Goal: Task Accomplishment & Management: Manage account settings

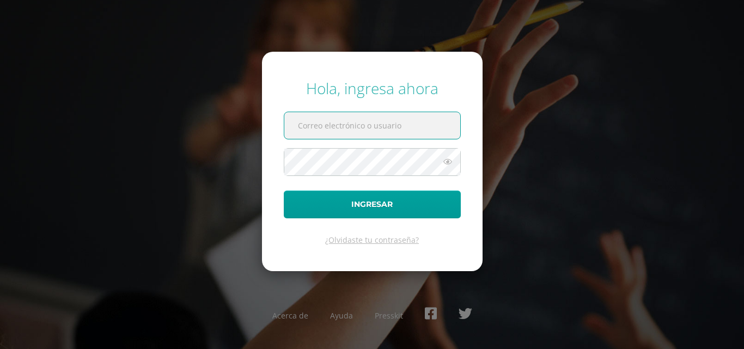
click at [433, 125] on input "text" at bounding box center [372, 125] width 176 height 27
type input "jguzman@sagradocorazon.edu.gt"
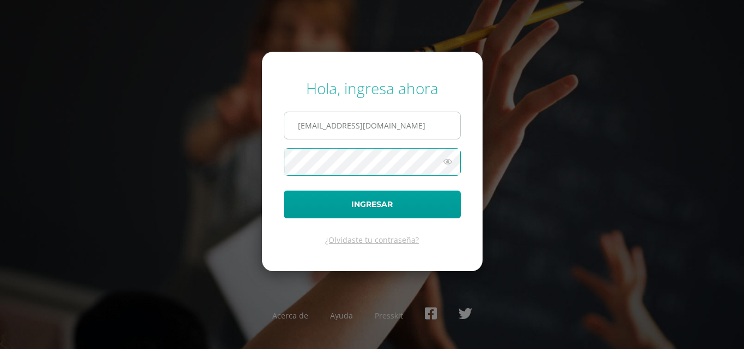
click at [284, 191] on button "Ingresar" at bounding box center [372, 205] width 177 height 28
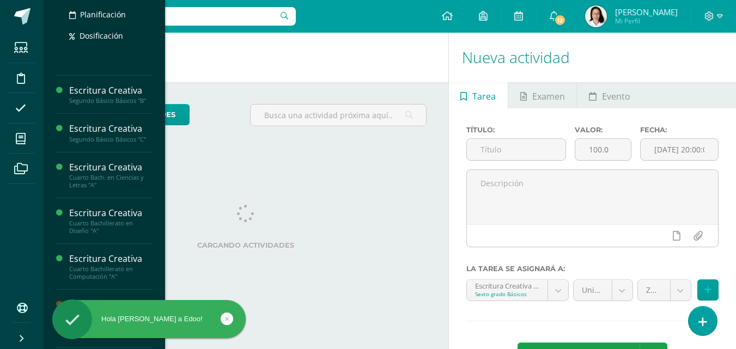
scroll to position [300, 0]
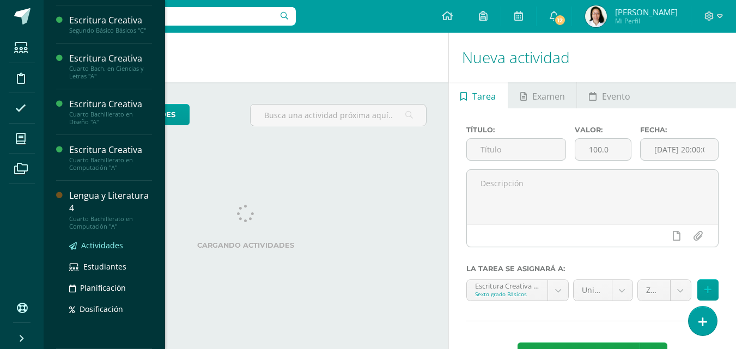
click at [104, 242] on span "Actividades" at bounding box center [102, 245] width 42 height 10
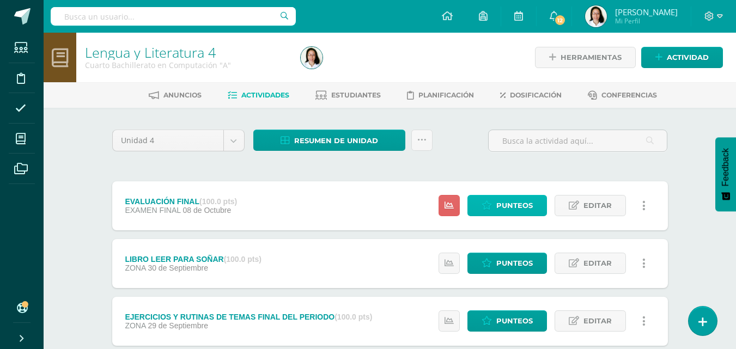
click at [504, 203] on span "Punteos" at bounding box center [514, 205] width 36 height 20
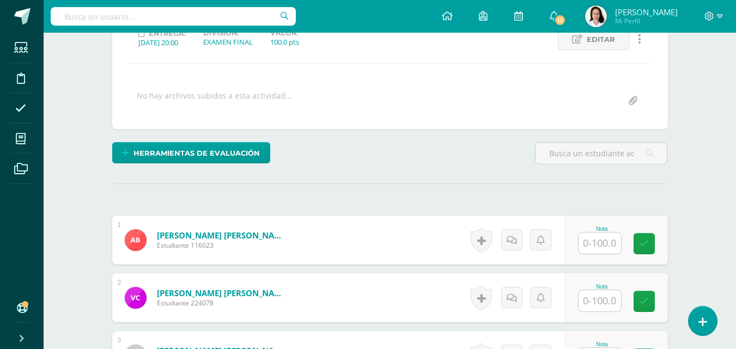
scroll to position [217, 0]
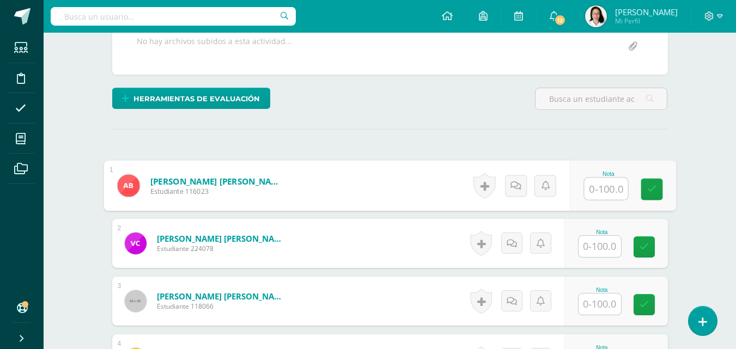
click at [613, 187] on input "text" at bounding box center [606, 189] width 44 height 22
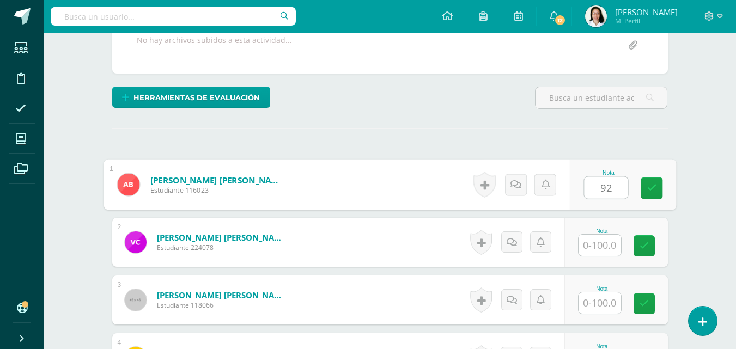
type input "92"
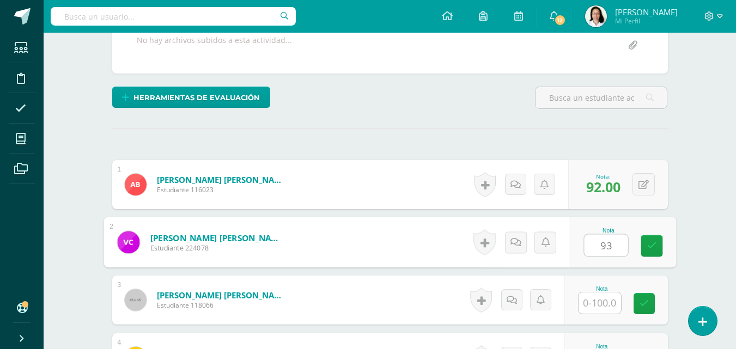
type input "93"
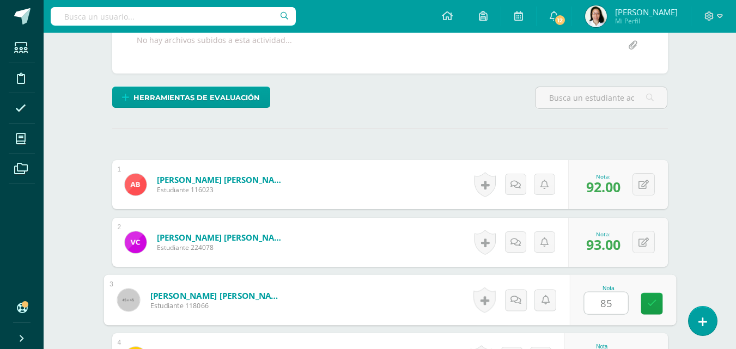
type input "85"
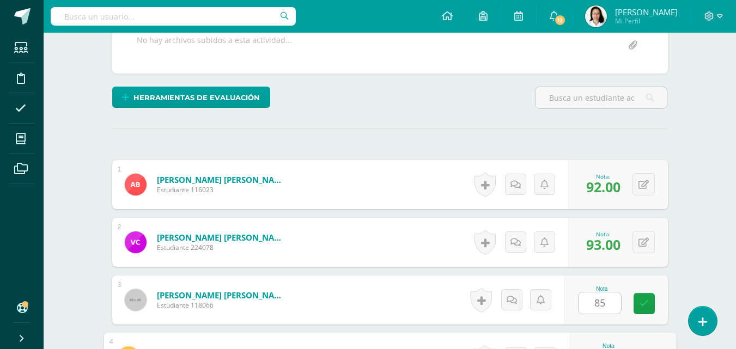
scroll to position [405, 0]
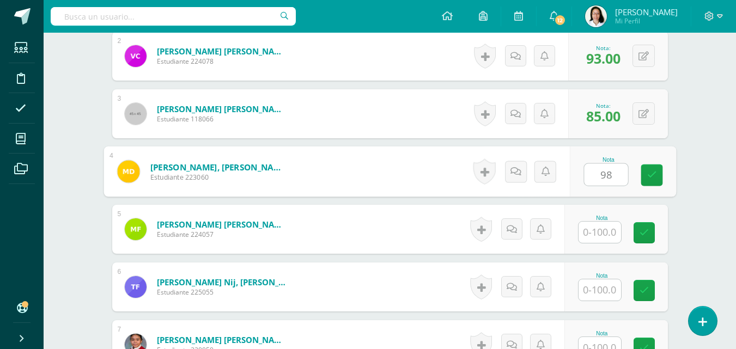
type input "98"
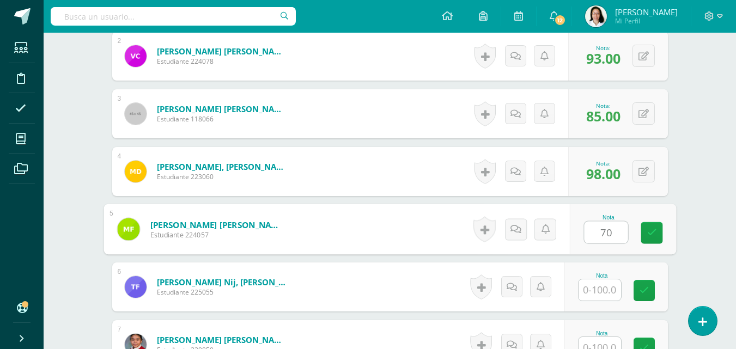
type input "70"
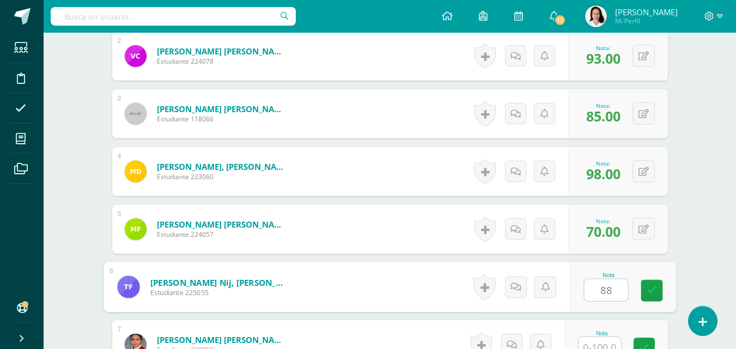
type input "88"
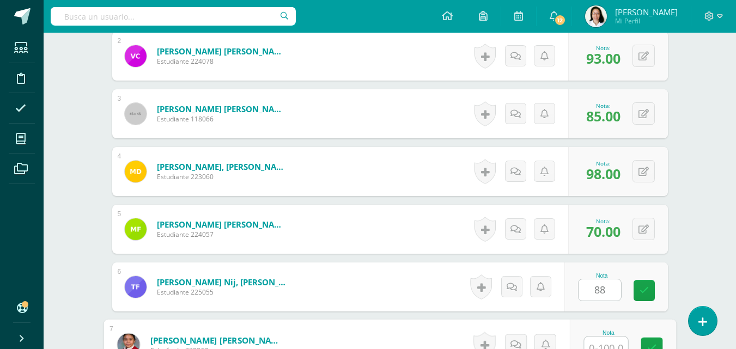
scroll to position [414, 0]
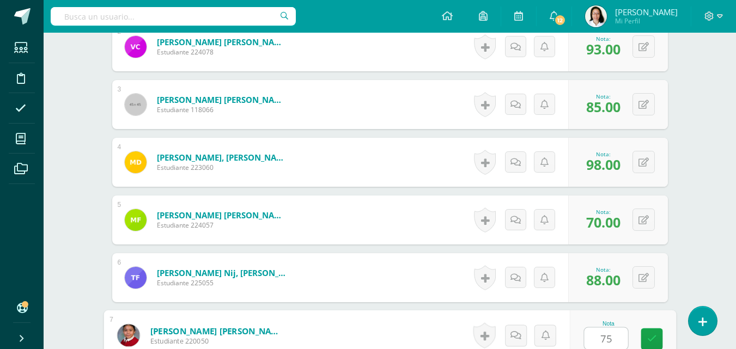
type input "75"
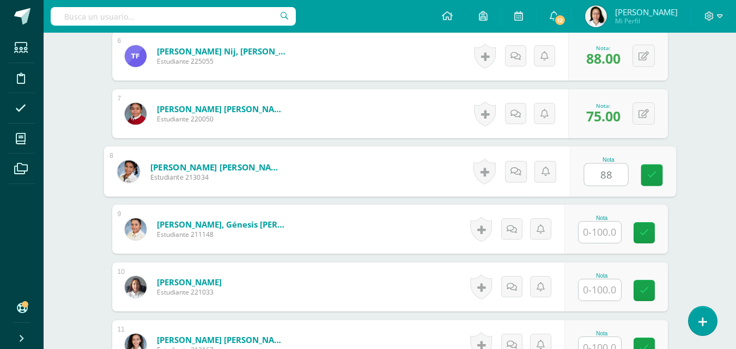
type input "88"
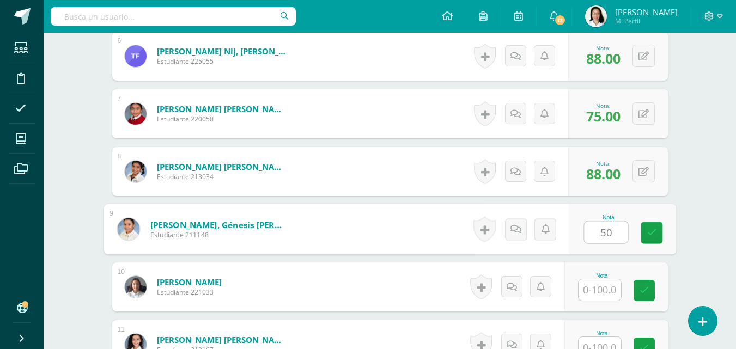
type input "50"
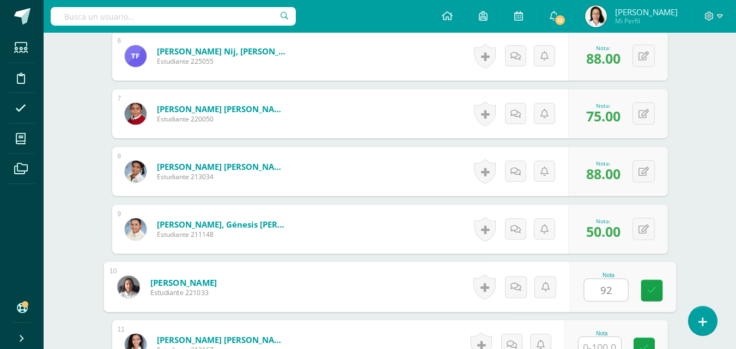
type input "92"
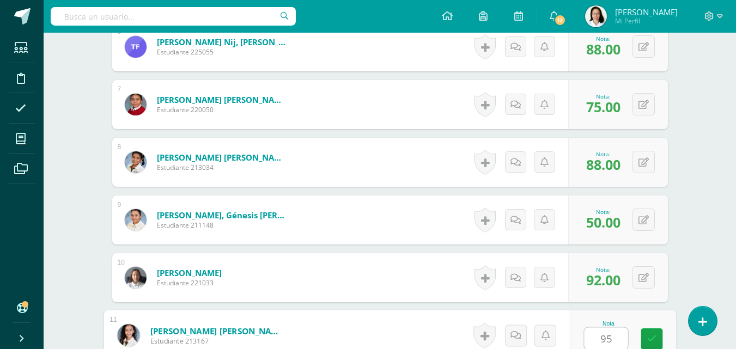
type input "95"
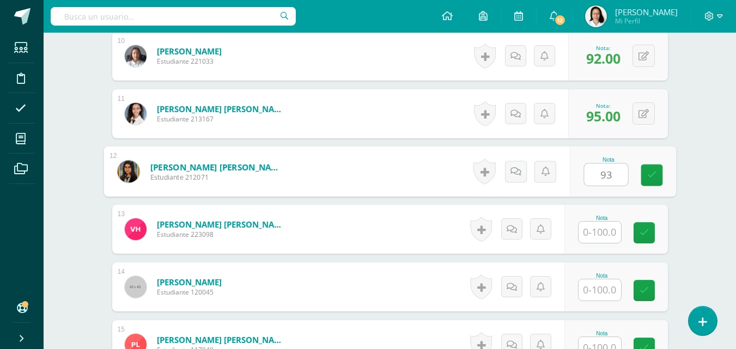
type input "93"
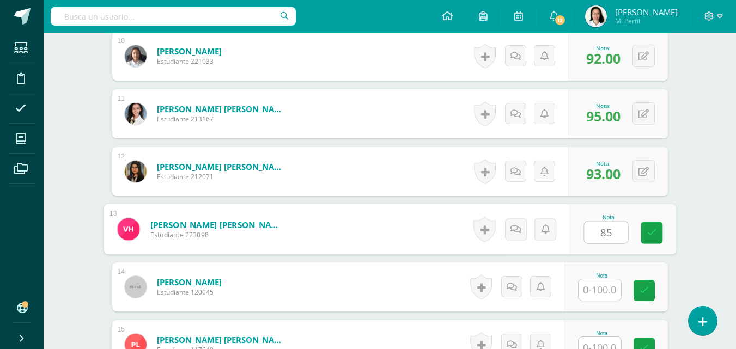
type input "85"
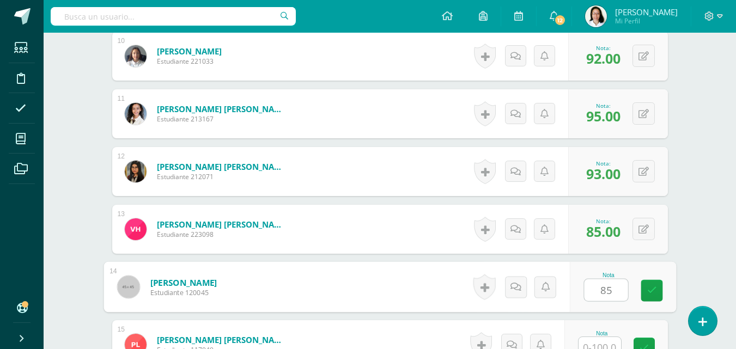
type input "85"
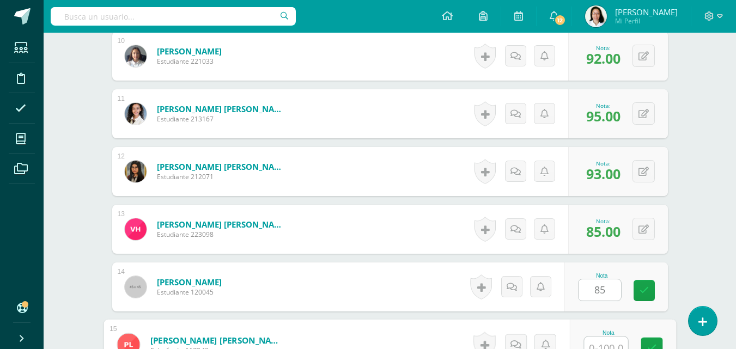
scroll to position [875, 0]
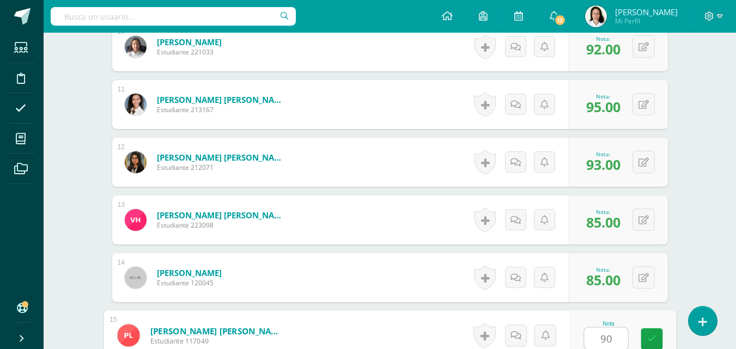
type input "90"
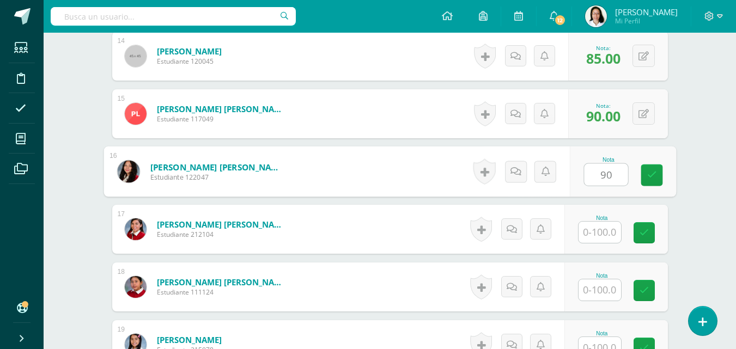
type input "90"
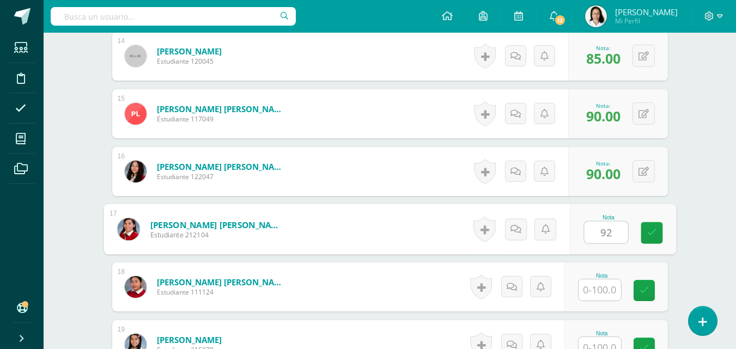
type input "92"
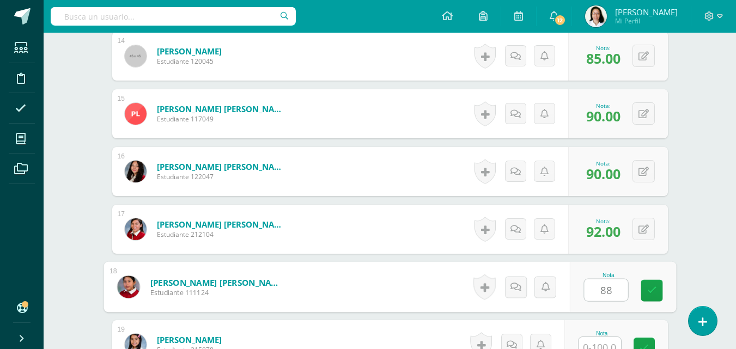
type input "88"
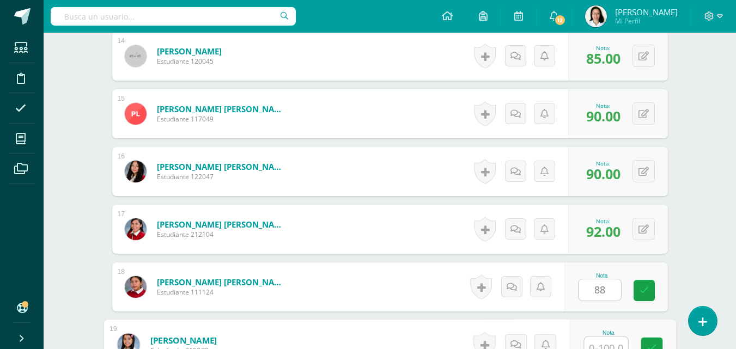
scroll to position [1106, 0]
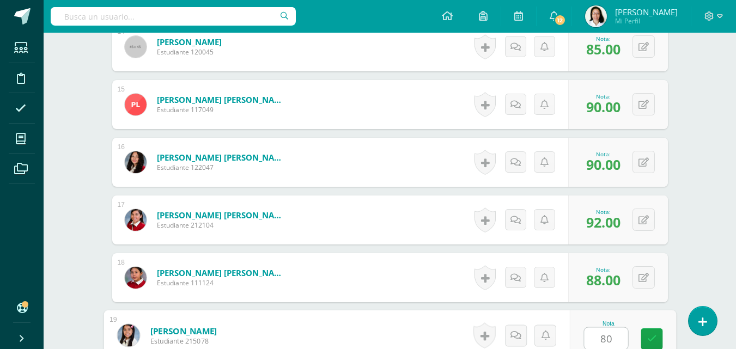
type input "80"
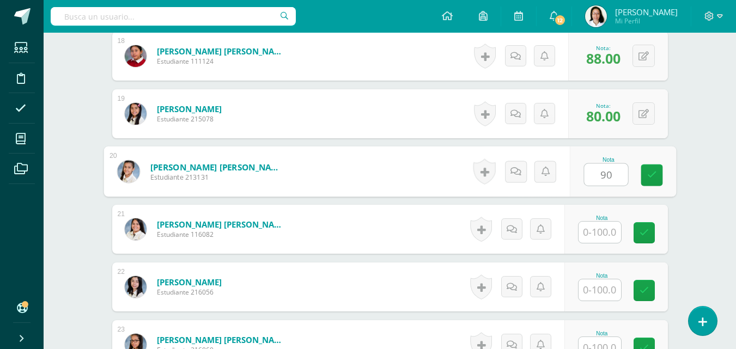
type input "90"
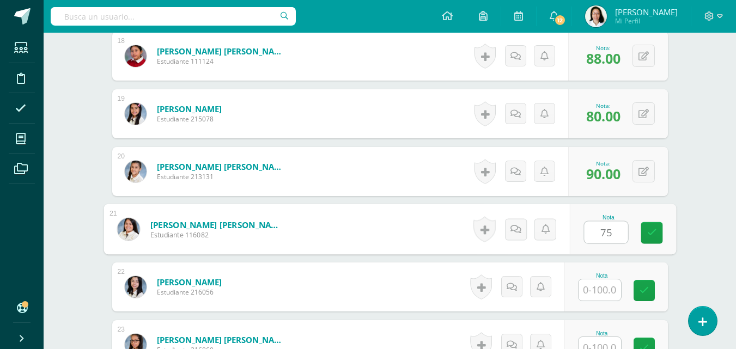
type input "75"
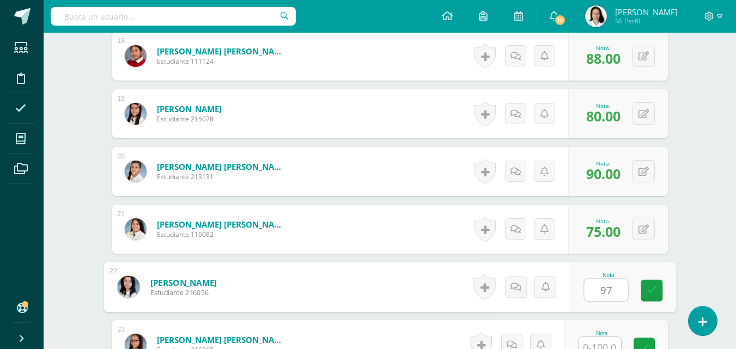
type input "97"
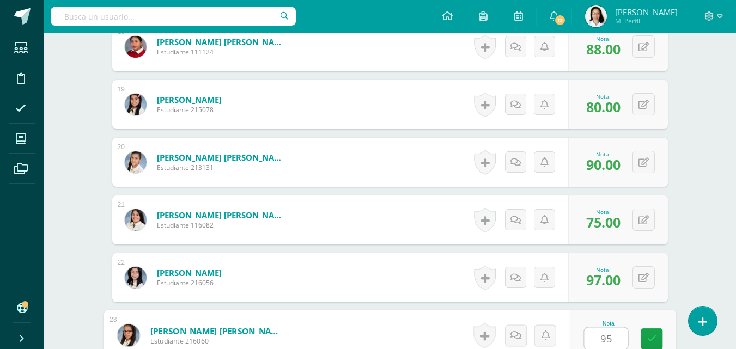
type input "95"
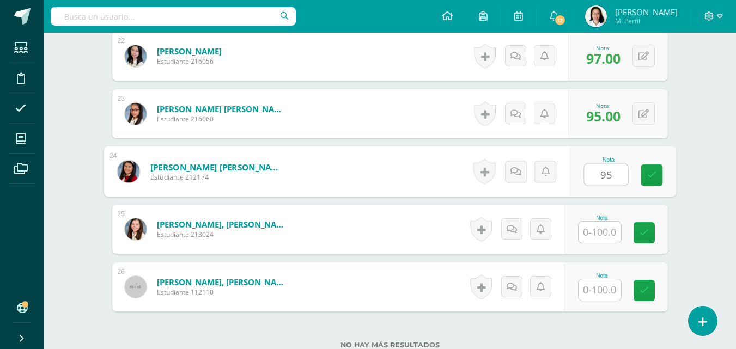
type input "95"
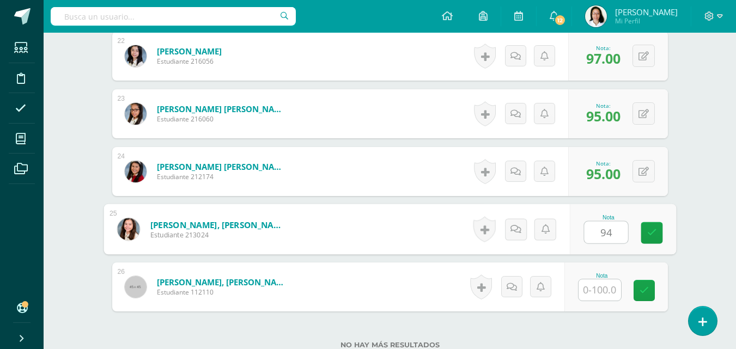
type input "94"
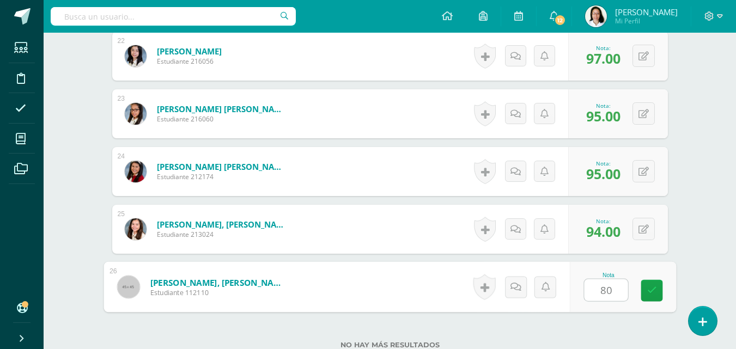
type input "80"
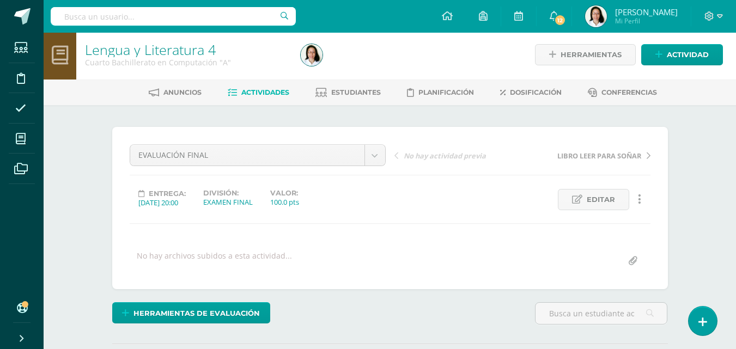
scroll to position [0, 0]
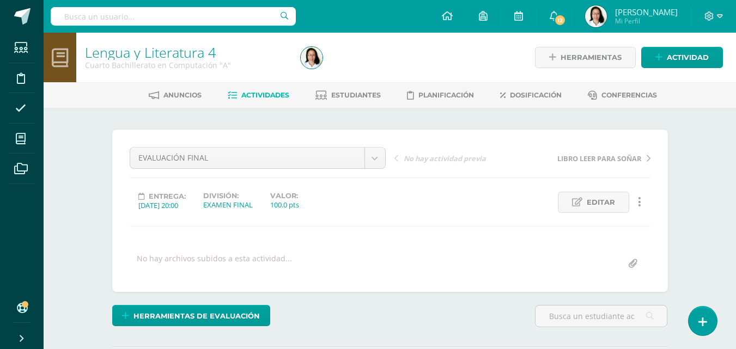
click at [271, 97] on span "Actividades" at bounding box center [265, 95] width 48 height 8
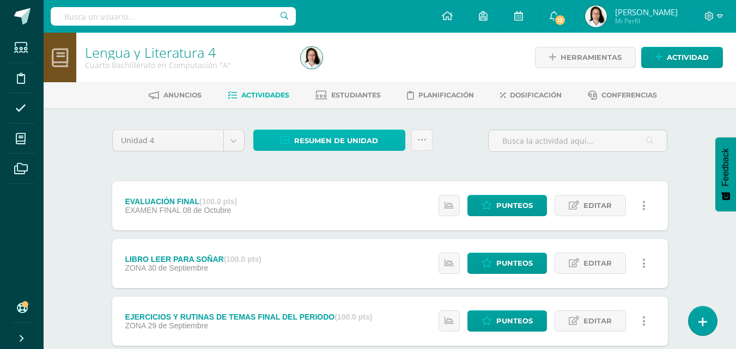
click at [375, 142] on span "Resumen de unidad" at bounding box center [336, 141] width 84 height 20
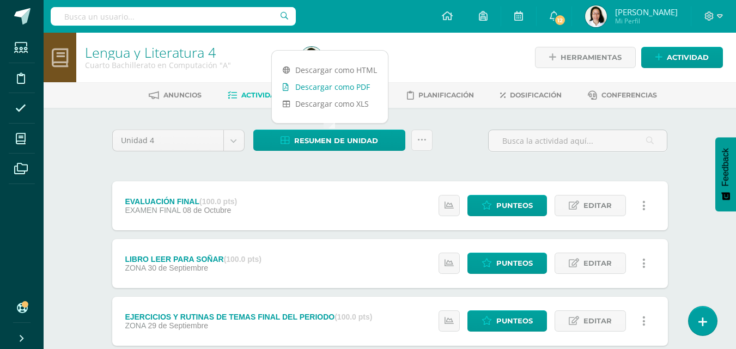
click at [347, 87] on link "Descargar como PDF" at bounding box center [330, 86] width 116 height 17
drag, startPoint x: 438, startPoint y: 168, endPoint x: 431, endPoint y: 165, distance: 8.3
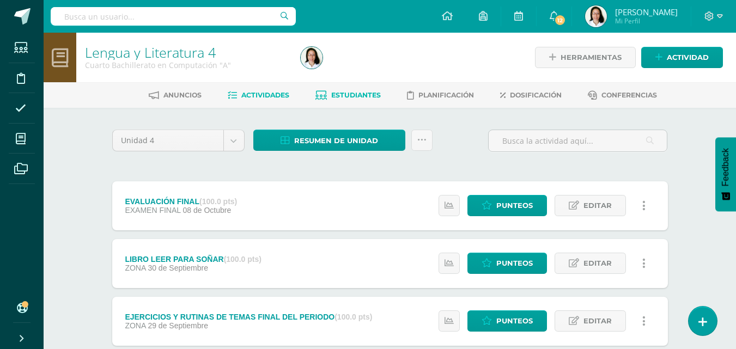
click at [338, 99] on span "Estudiantes" at bounding box center [356, 95] width 50 height 8
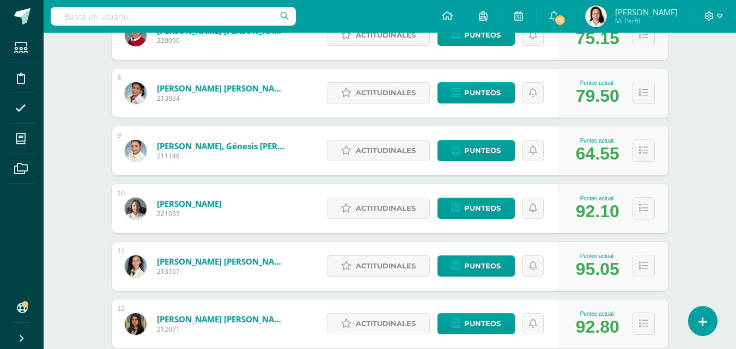
scroll to position [852, 0]
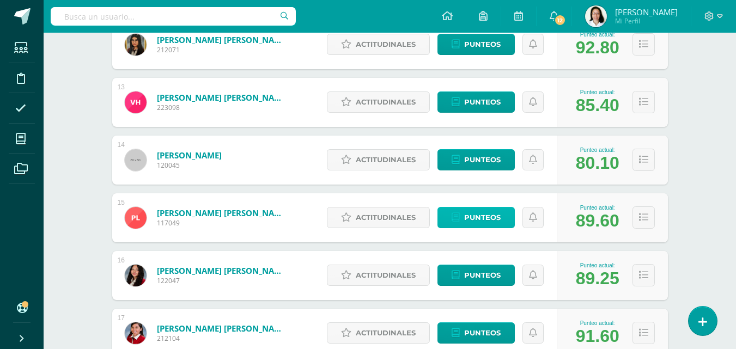
click at [503, 222] on link "Punteos" at bounding box center [475, 217] width 77 height 21
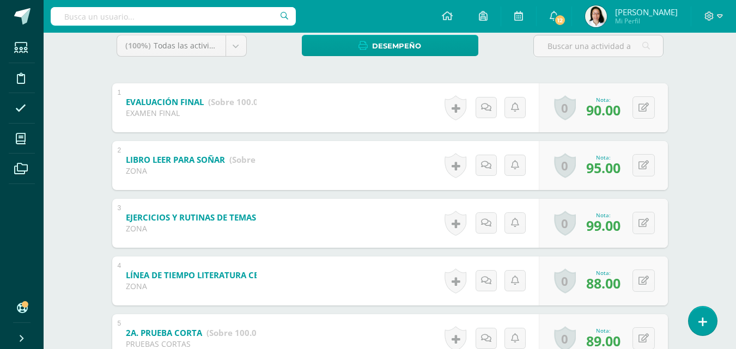
scroll to position [186, 0]
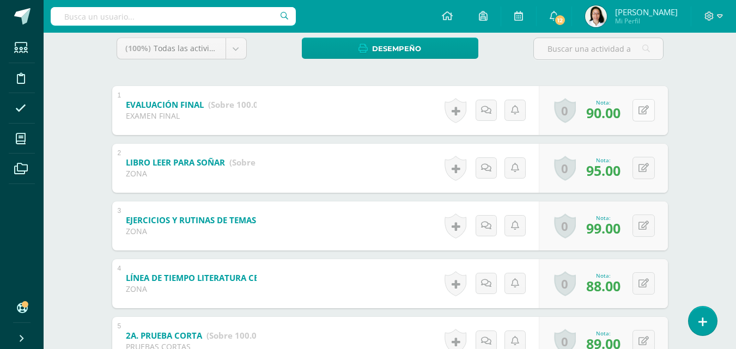
click at [646, 117] on button at bounding box center [643, 110] width 22 height 22
type input "93"
click at [618, 118] on icon at bounding box center [622, 113] width 10 height 9
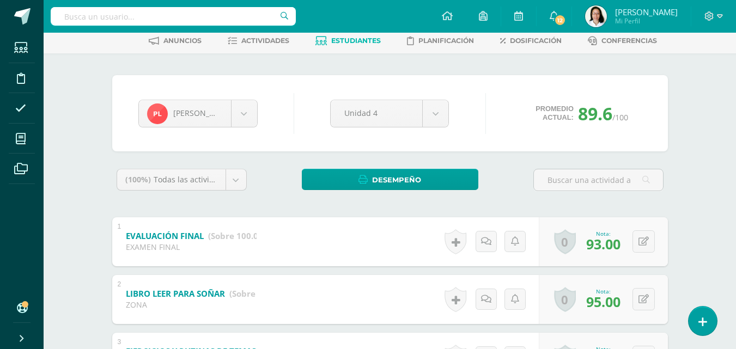
scroll to position [0, 0]
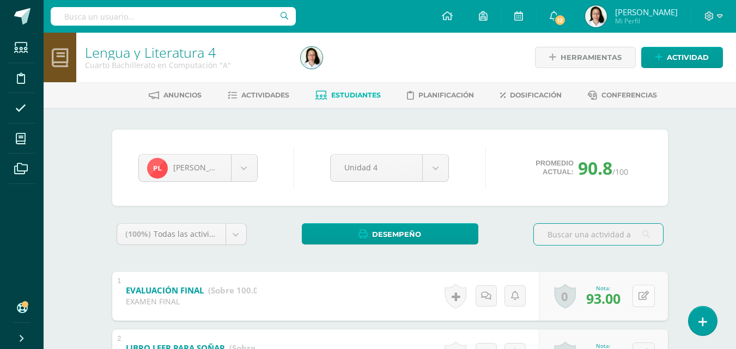
click at [647, 297] on button at bounding box center [643, 296] width 22 height 22
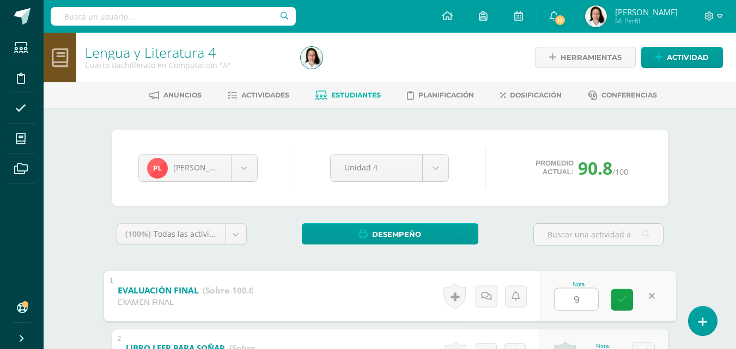
type input "91"
click at [627, 302] on link at bounding box center [622, 300] width 22 height 22
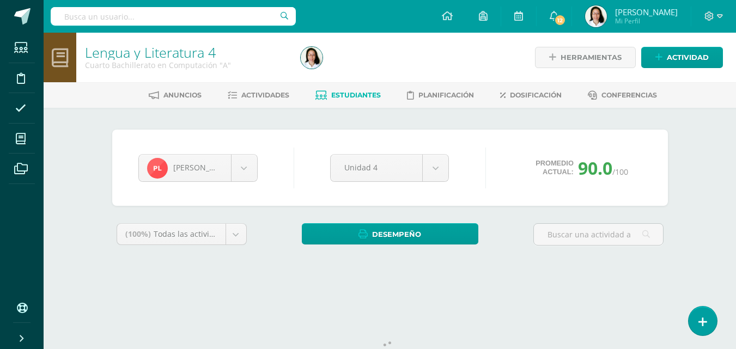
click at [348, 96] on span "Estudiantes" at bounding box center [356, 95] width 50 height 8
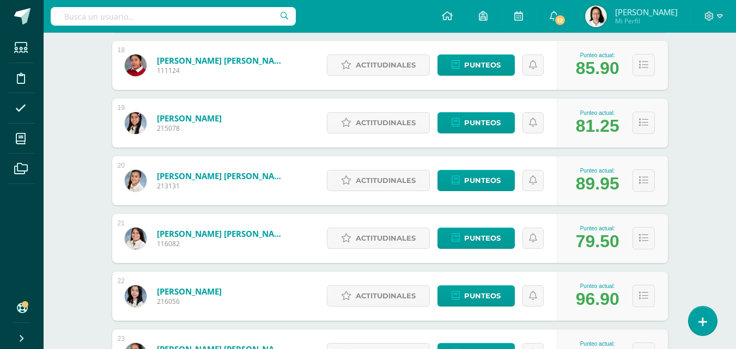
scroll to position [1178, 0]
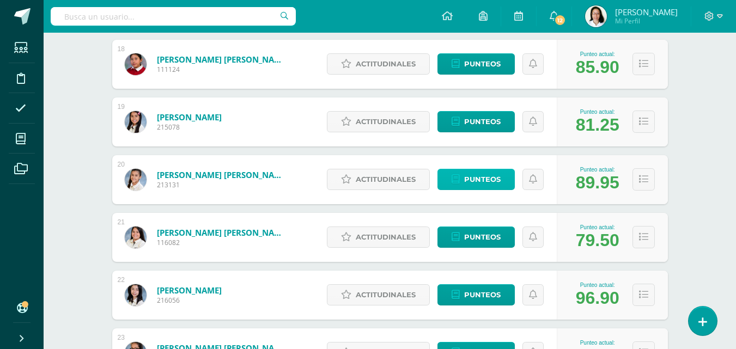
click at [491, 183] on span "Punteos" at bounding box center [482, 179] width 36 height 20
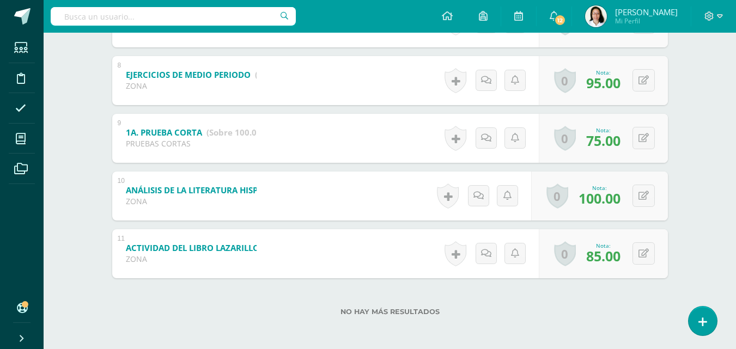
scroll to position [621, 0]
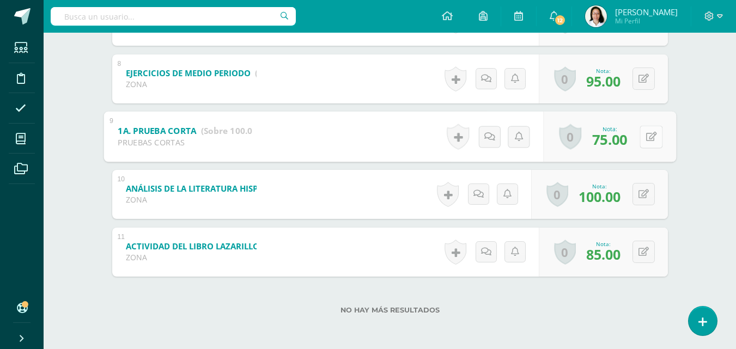
click at [646, 139] on icon at bounding box center [650, 136] width 11 height 9
type input "76"
click at [626, 142] on icon at bounding box center [622, 140] width 10 height 9
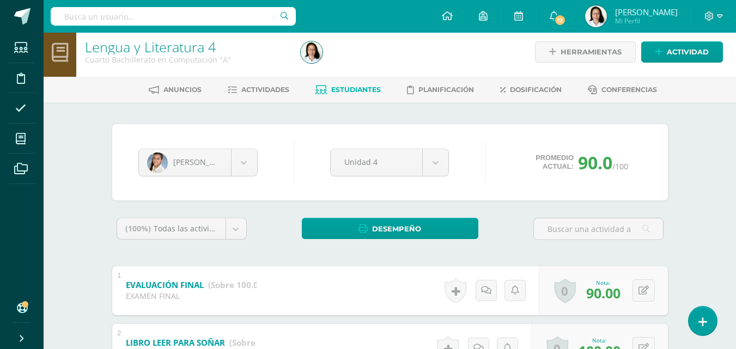
scroll to position [0, 0]
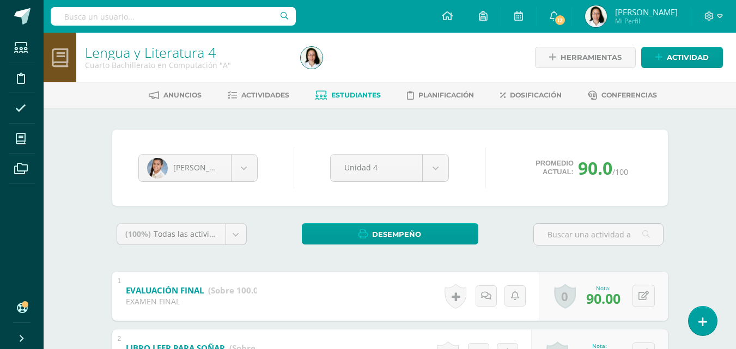
click at [342, 97] on span "Estudiantes" at bounding box center [356, 95] width 50 height 8
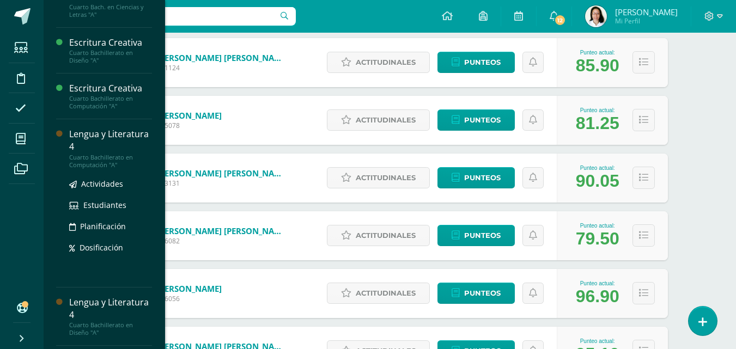
scroll to position [404, 0]
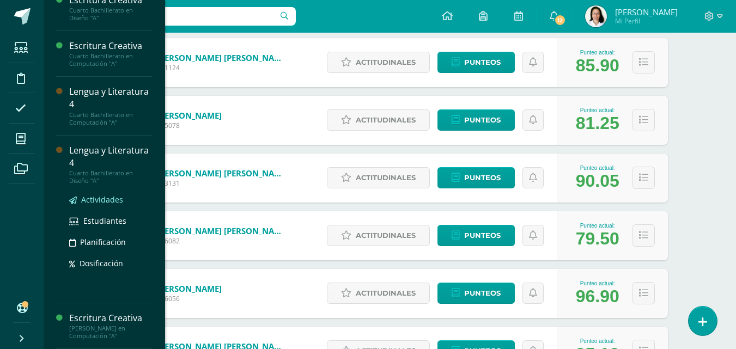
click at [101, 197] on span "Actividades" at bounding box center [102, 199] width 42 height 10
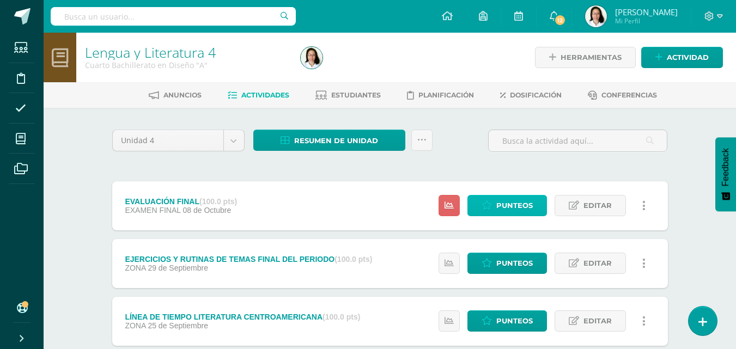
click at [505, 210] on span "Punteos" at bounding box center [514, 205] width 36 height 20
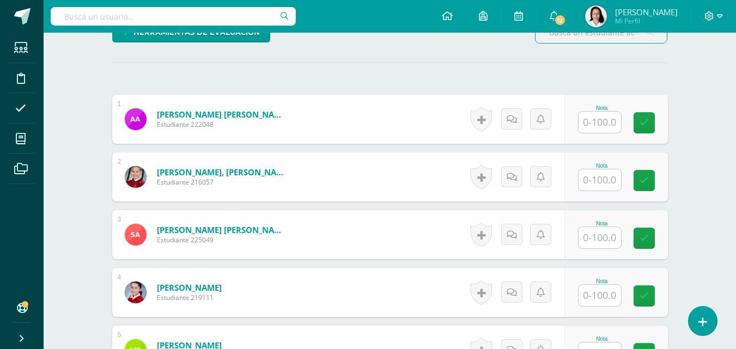
scroll to position [338, 0]
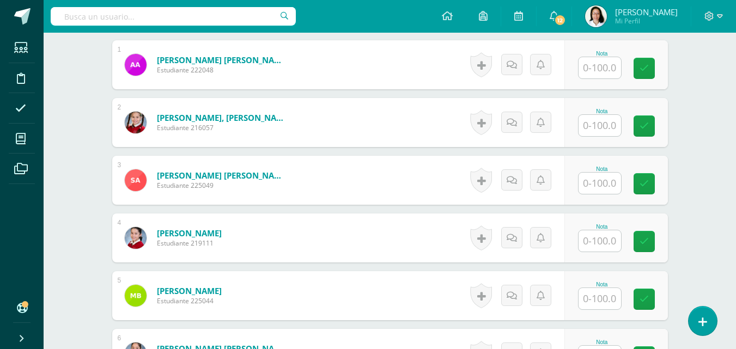
click at [608, 70] on input "text" at bounding box center [599, 67] width 42 height 21
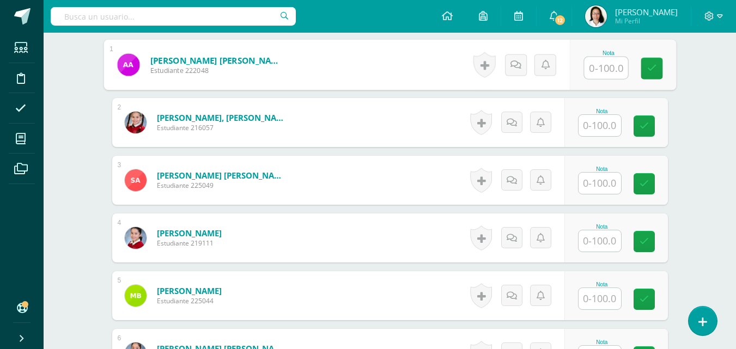
scroll to position [339, 0]
type input "98"
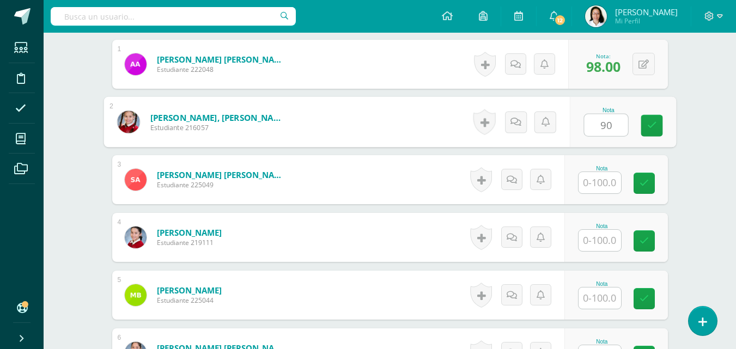
type input "90"
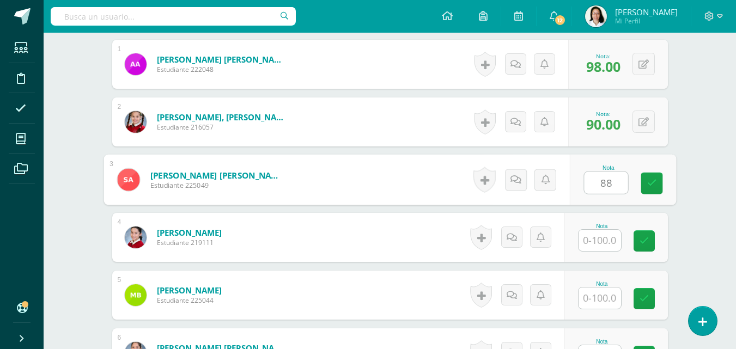
type input "88"
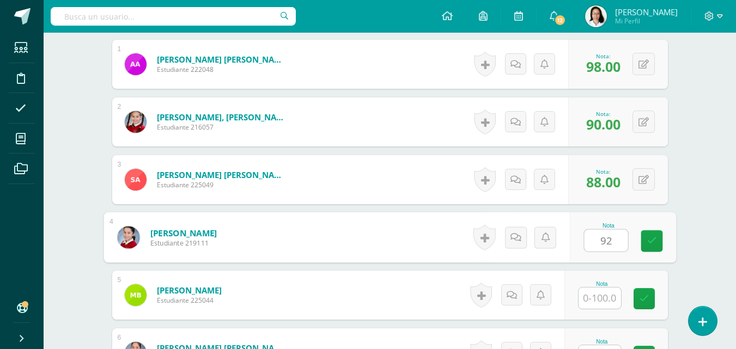
type input "92"
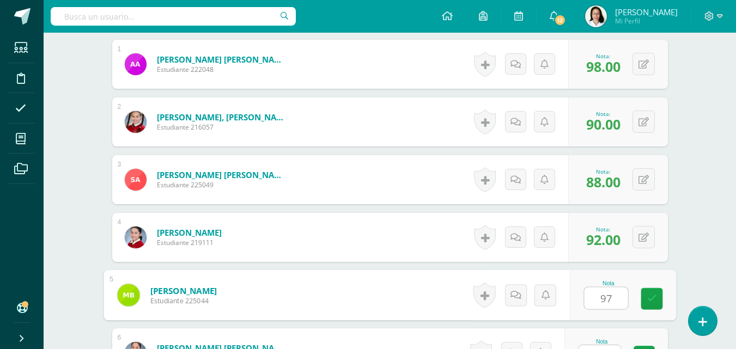
type input "97"
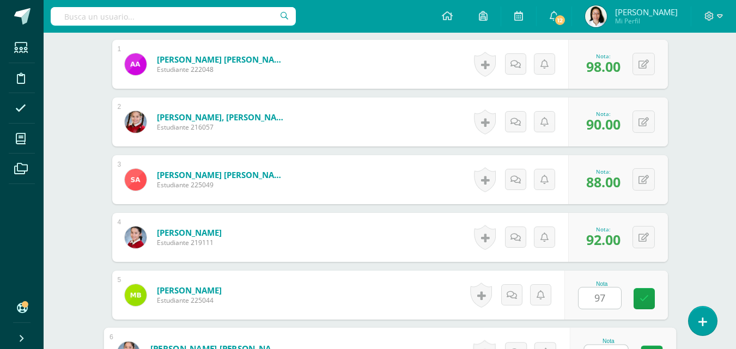
scroll to position [356, 0]
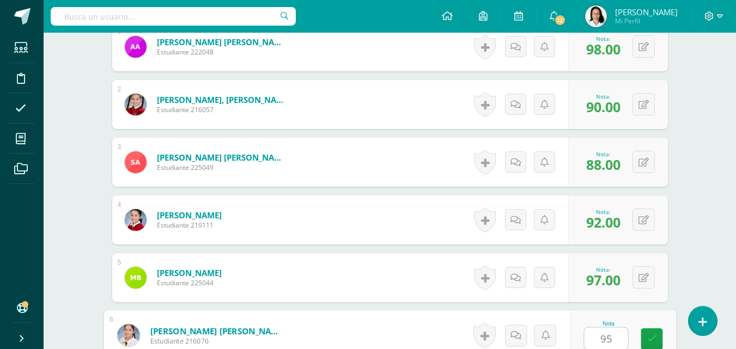
type input "95"
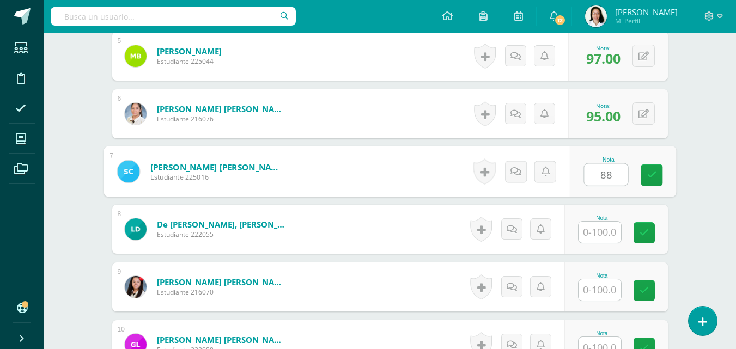
type input "88"
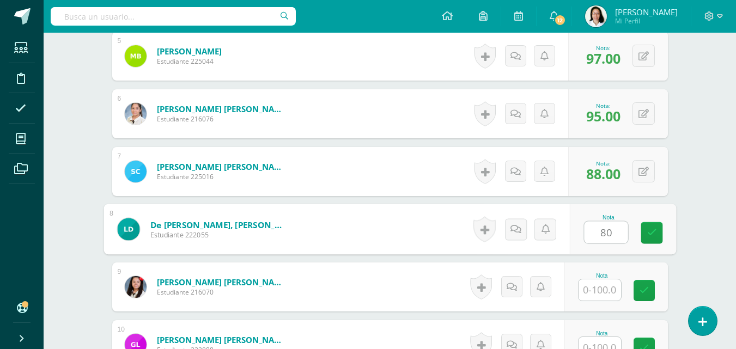
type input "80"
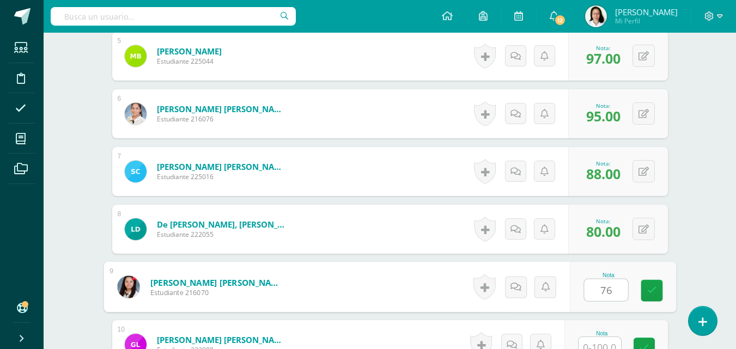
type input "76"
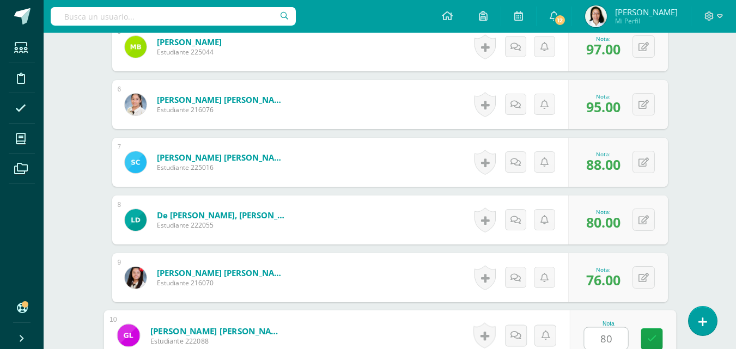
type input "80"
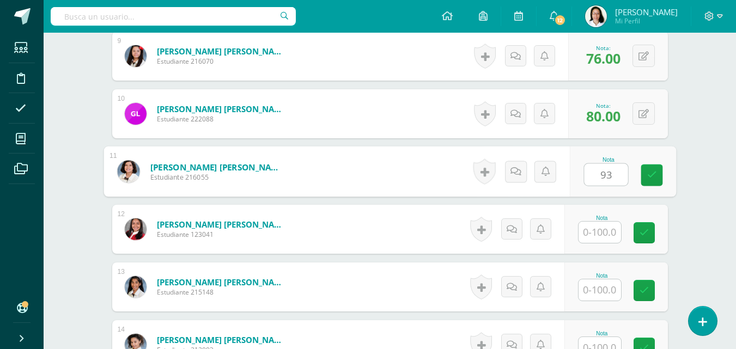
type input "93"
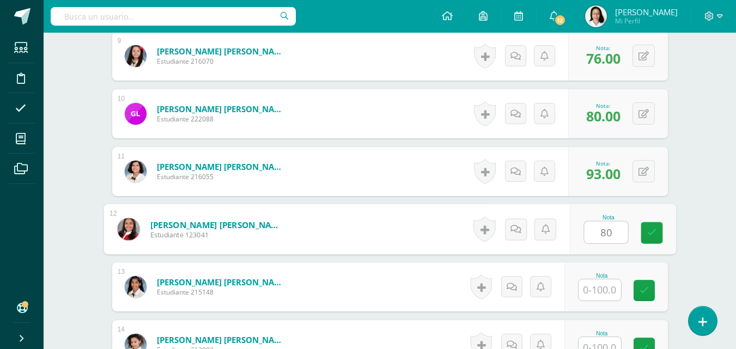
type input "80"
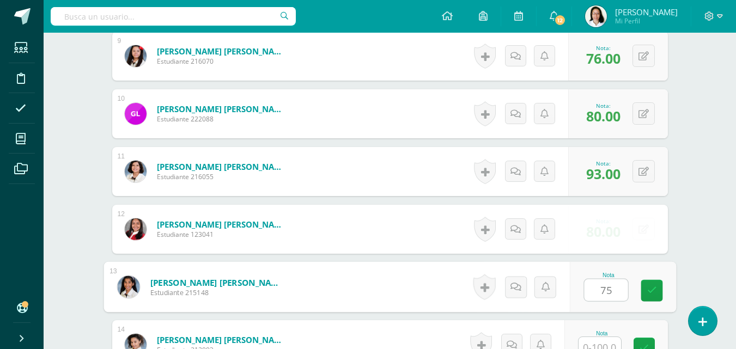
type input "75"
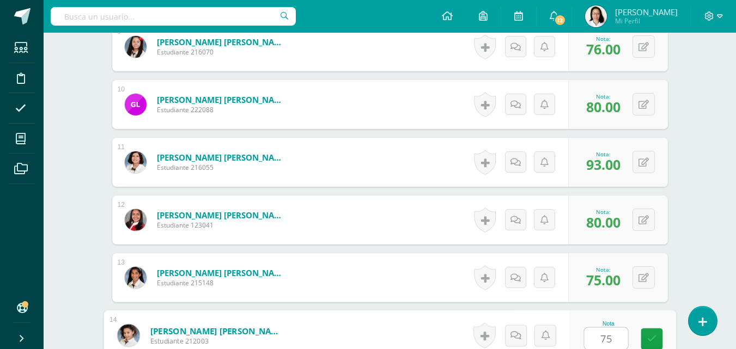
type input "75"
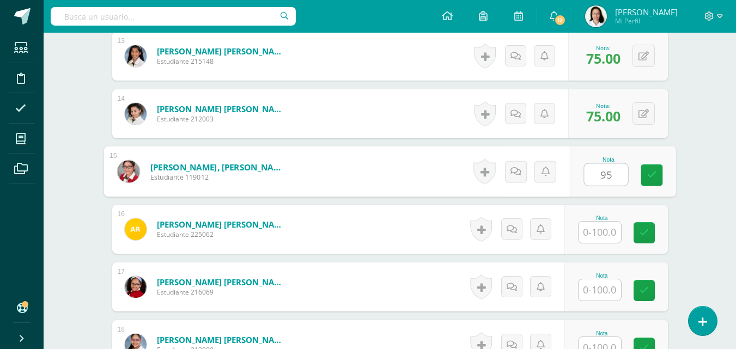
type input "95"
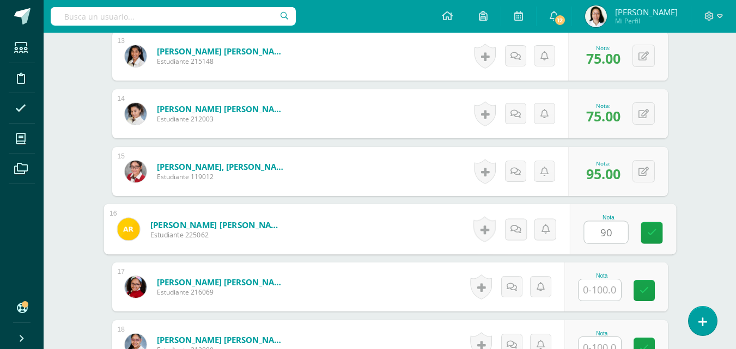
type input "90"
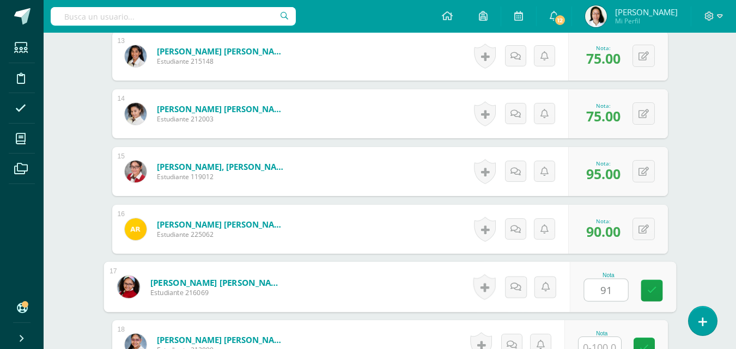
type input "91"
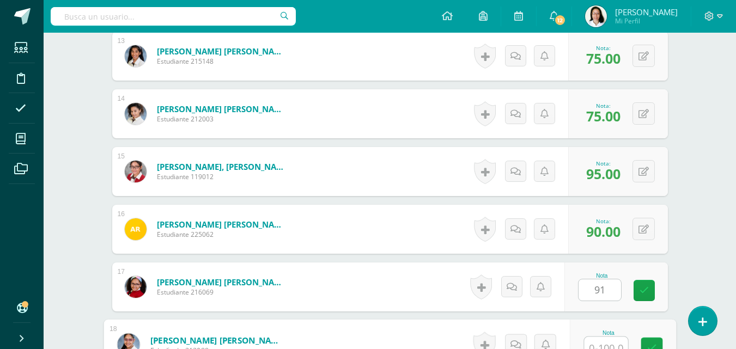
scroll to position [1049, 0]
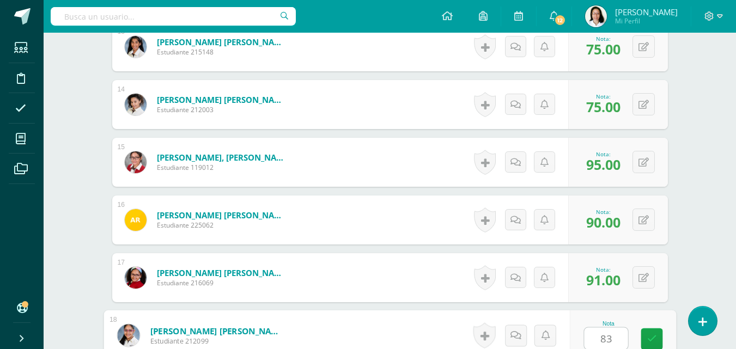
type input "83"
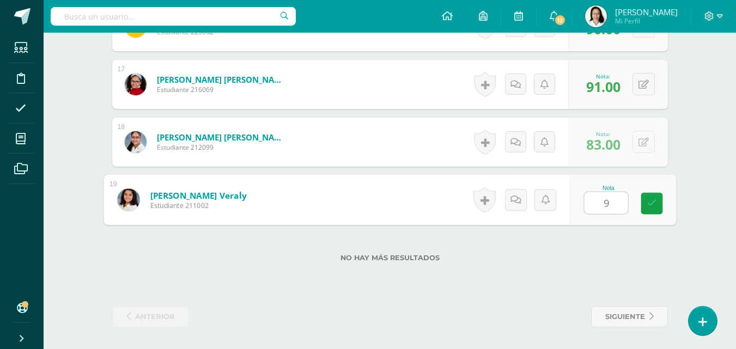
type input "90"
click at [653, 201] on icon at bounding box center [651, 203] width 10 height 9
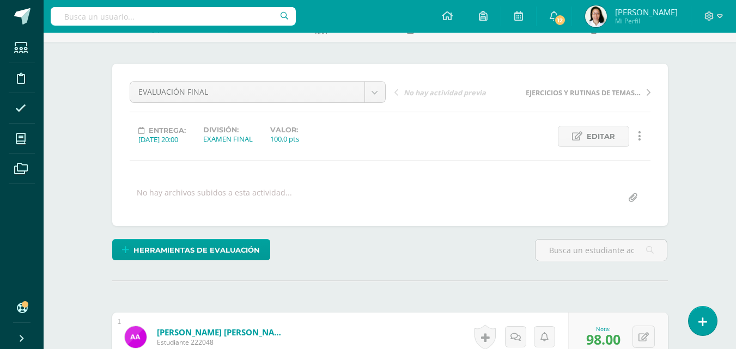
scroll to position [0, 0]
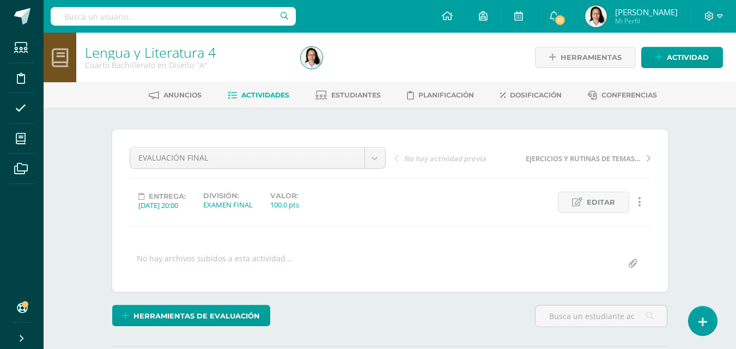
click at [271, 98] on span "Actividades" at bounding box center [265, 95] width 48 height 8
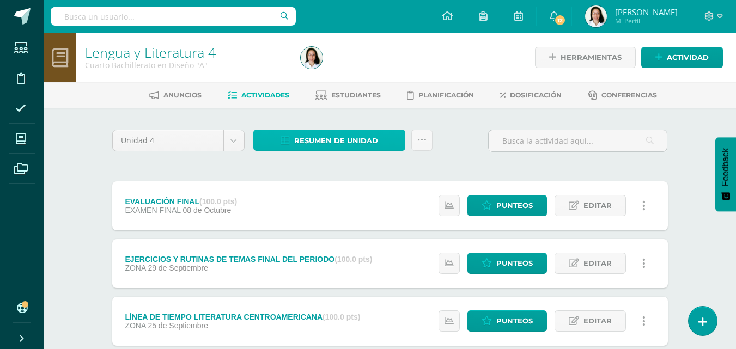
click at [319, 141] on span "Resumen de unidad" at bounding box center [336, 141] width 84 height 20
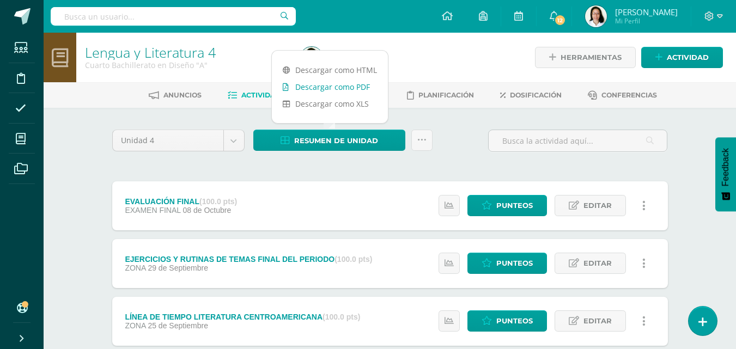
click at [294, 87] on link "Descargar como PDF" at bounding box center [330, 86] width 116 height 17
click at [456, 150] on div "Unidad 4 Unidad 1 Unidad 2 Unidad 3 Unidad 4 Resumen de unidad Subir actividade…" at bounding box center [390, 145] width 564 height 31
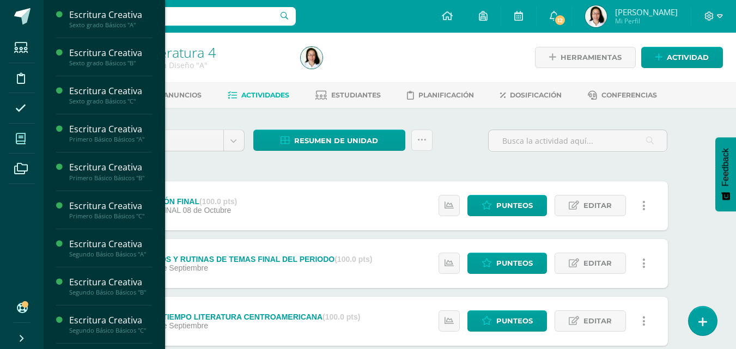
click at [21, 142] on icon at bounding box center [21, 138] width 10 height 11
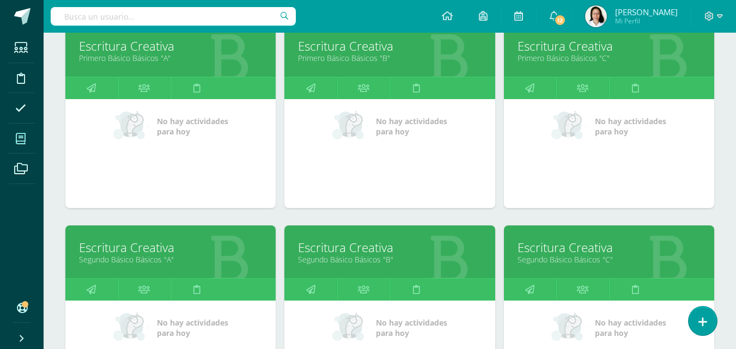
scroll to position [381, 0]
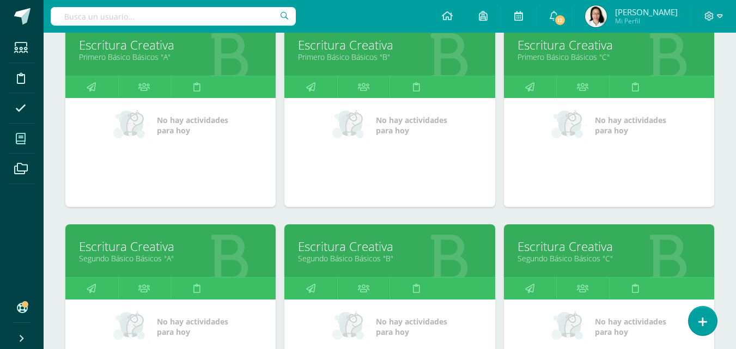
click at [566, 255] on link "Segundo Básico Básicos "C"" at bounding box center [608, 258] width 183 height 10
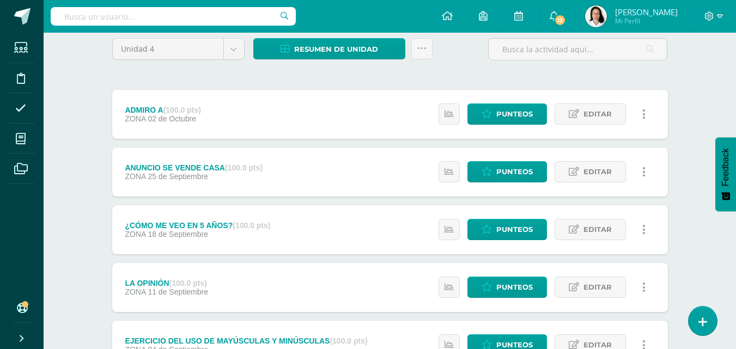
scroll to position [185, 0]
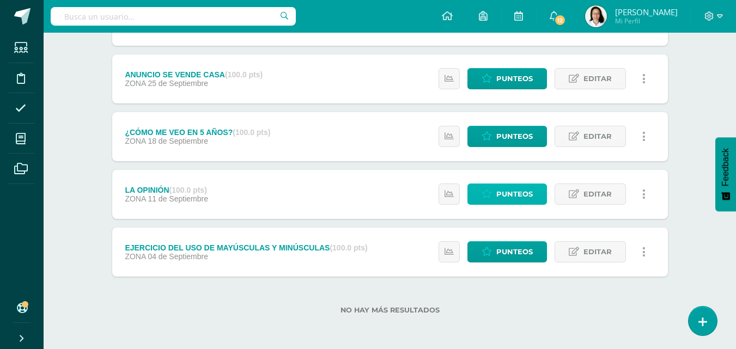
click at [512, 193] on span "Punteos" at bounding box center [514, 194] width 36 height 20
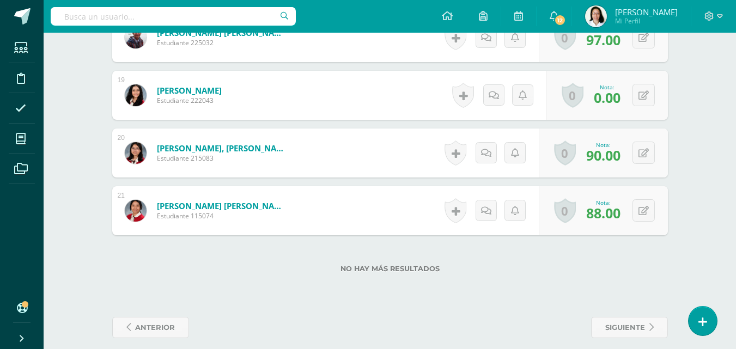
scroll to position [1348, 0]
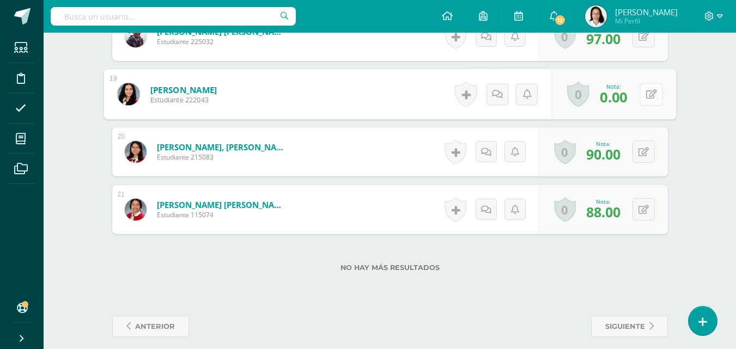
click at [642, 101] on button at bounding box center [650, 94] width 23 height 23
type input "60"
click at [623, 100] on icon at bounding box center [622, 97] width 10 height 9
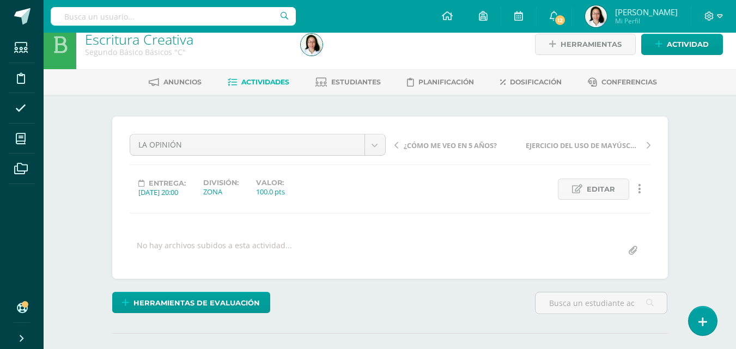
scroll to position [0, 0]
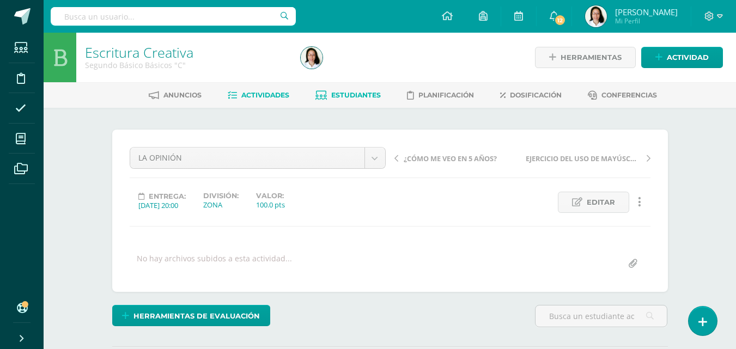
click at [351, 91] on span "Estudiantes" at bounding box center [356, 95] width 50 height 8
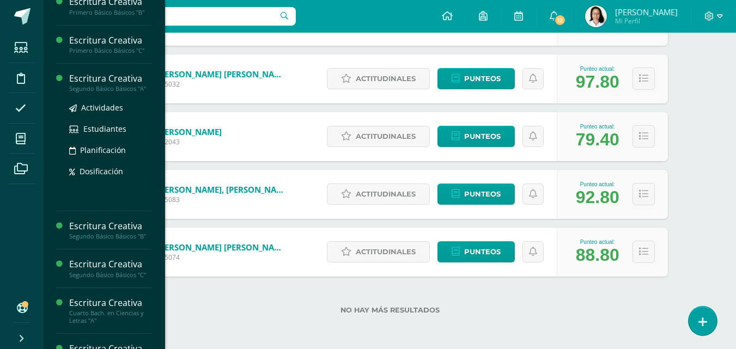
scroll to position [272, 0]
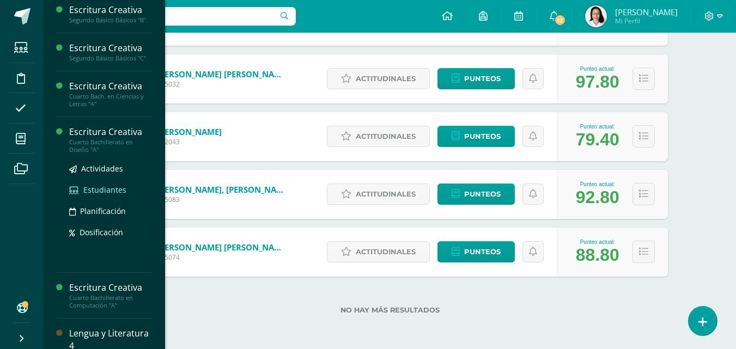
click at [114, 188] on span "Estudiantes" at bounding box center [104, 190] width 43 height 10
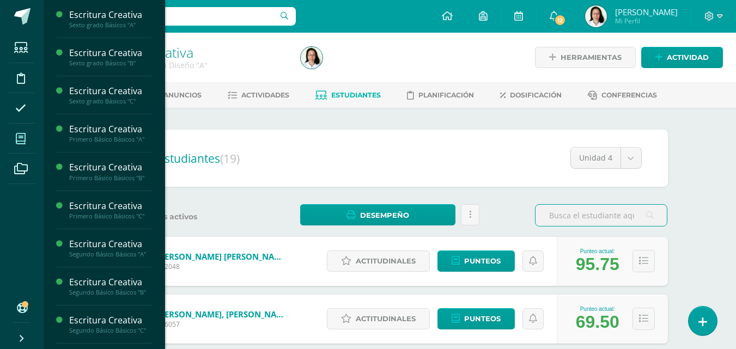
click at [17, 141] on icon at bounding box center [21, 138] width 10 height 11
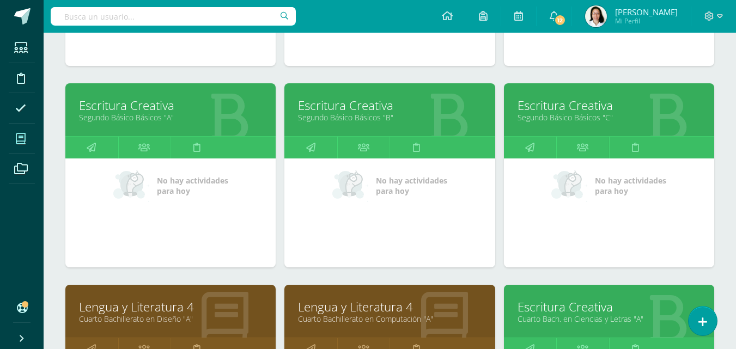
scroll to position [708, 0]
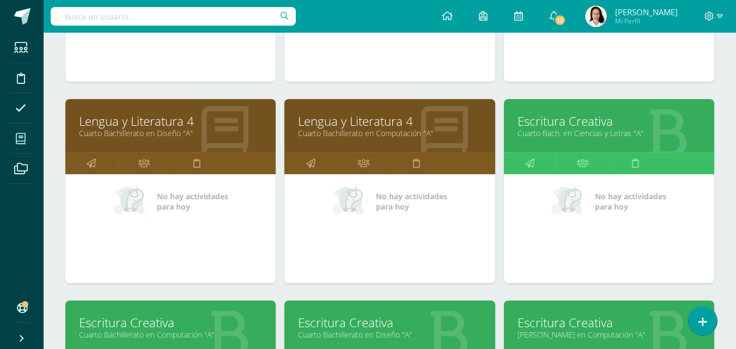
click at [149, 127] on link "Lengua y Literatura 4" at bounding box center [170, 121] width 183 height 17
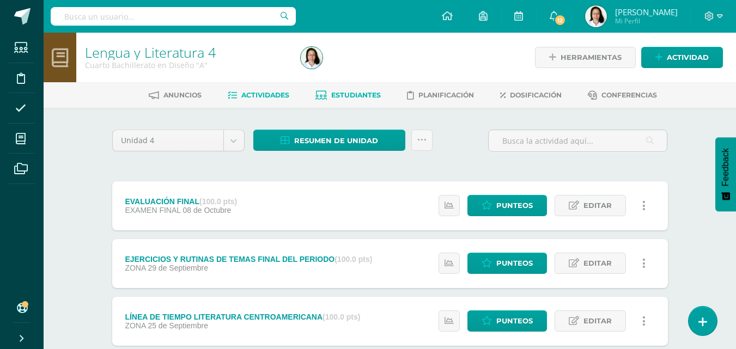
click at [367, 94] on span "Estudiantes" at bounding box center [356, 95] width 50 height 8
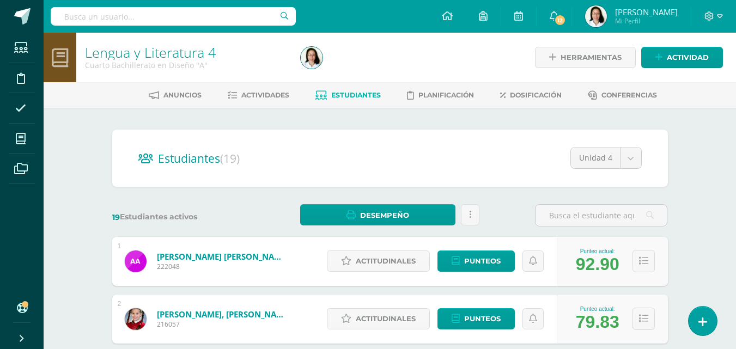
click at [192, 260] on link "Albizures Paniagua, Adriana Michelle" at bounding box center [222, 256] width 131 height 11
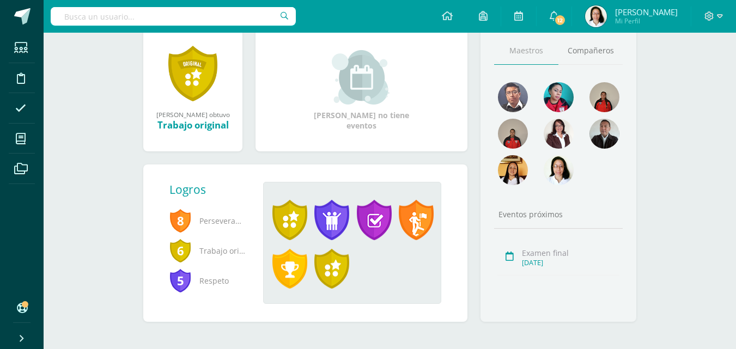
scroll to position [140, 0]
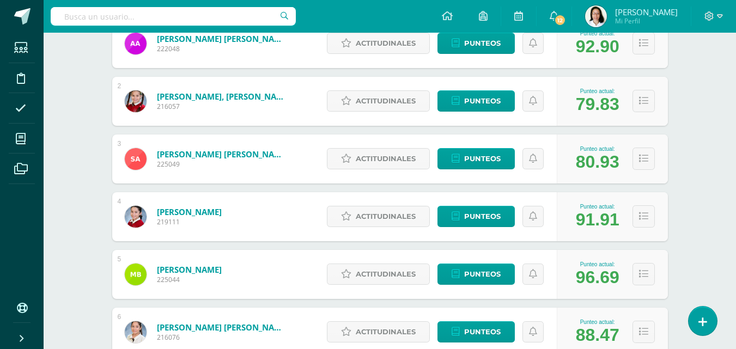
click at [210, 209] on link "Barrientos Monzón, Valentina" at bounding box center [189, 211] width 65 height 11
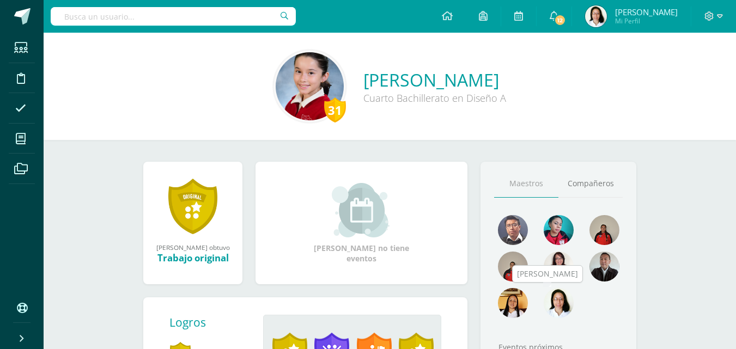
click at [565, 306] on img at bounding box center [558, 303] width 30 height 30
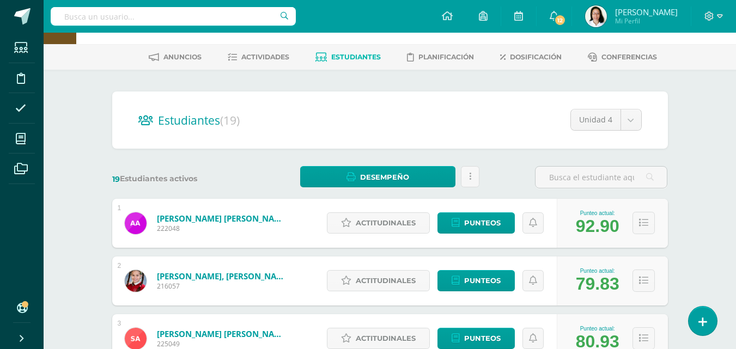
scroll to position [109, 0]
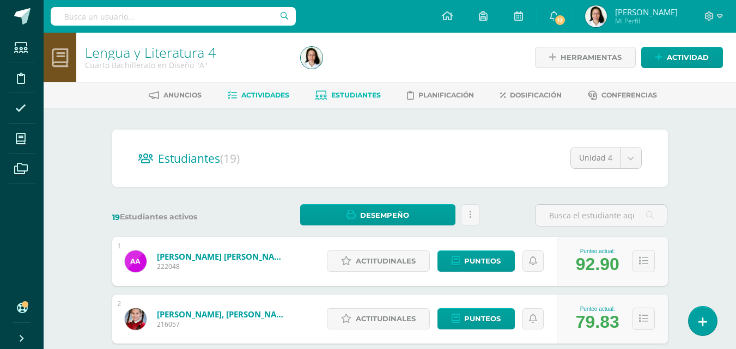
click at [255, 91] on span "Actividades" at bounding box center [265, 95] width 48 height 8
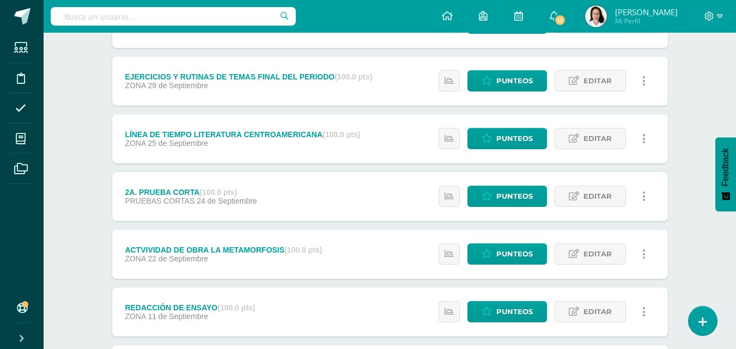
scroll to position [163, 0]
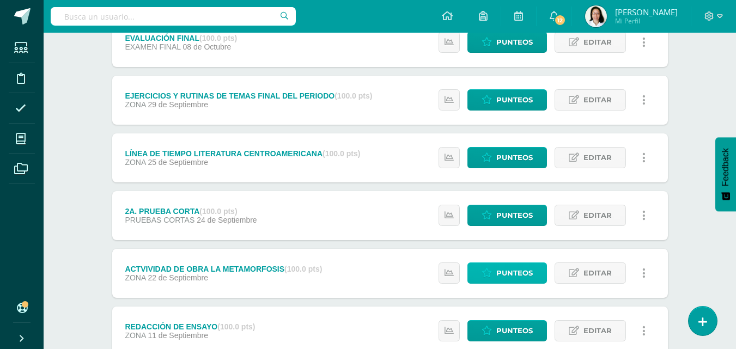
click at [517, 272] on span "Punteos" at bounding box center [514, 273] width 36 height 20
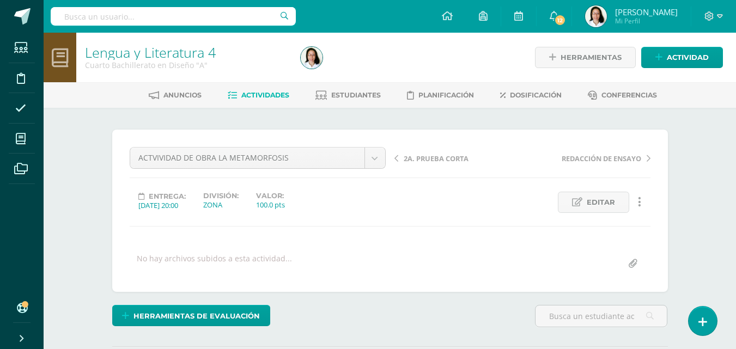
click at [273, 96] on span "Actividades" at bounding box center [265, 95] width 48 height 8
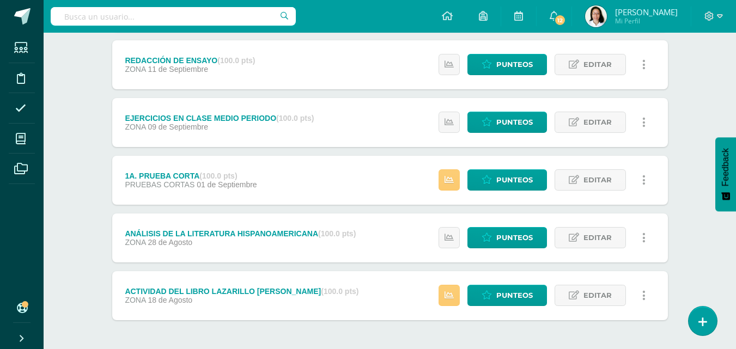
scroll to position [436, 0]
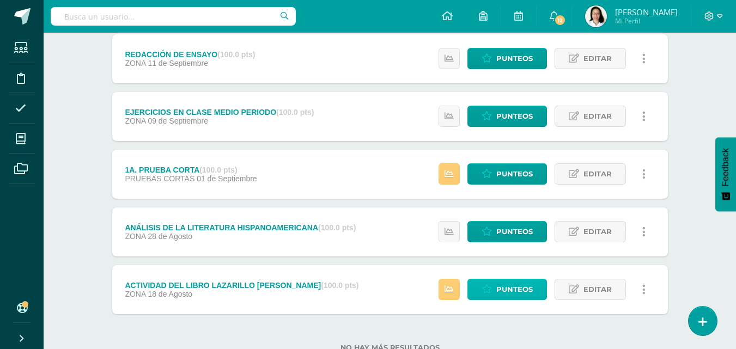
click at [520, 285] on span "Punteos" at bounding box center [514, 289] width 36 height 20
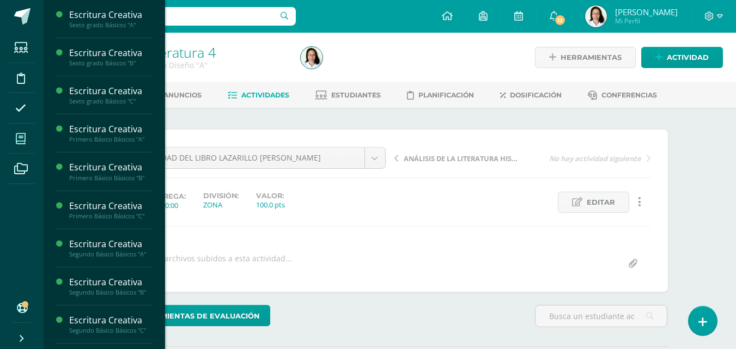
click at [19, 139] on icon at bounding box center [21, 138] width 10 height 11
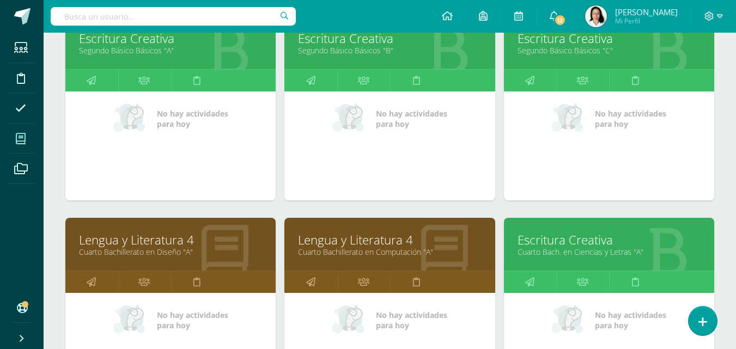
scroll to position [744, 0]
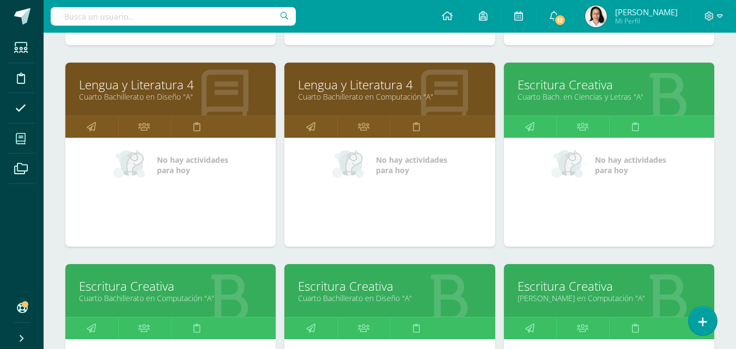
click at [347, 79] on link "Lengua y Literatura 4" at bounding box center [389, 84] width 183 height 17
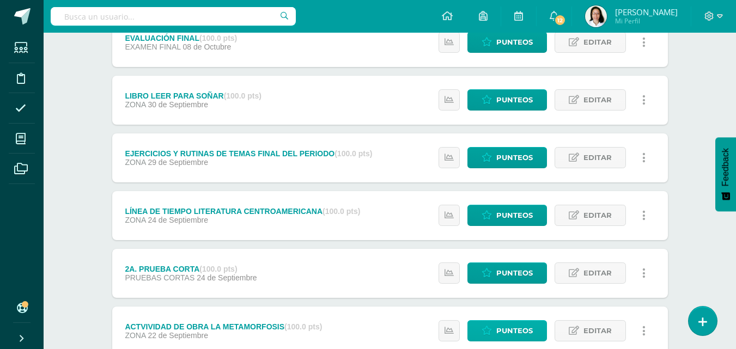
scroll to position [327, 0]
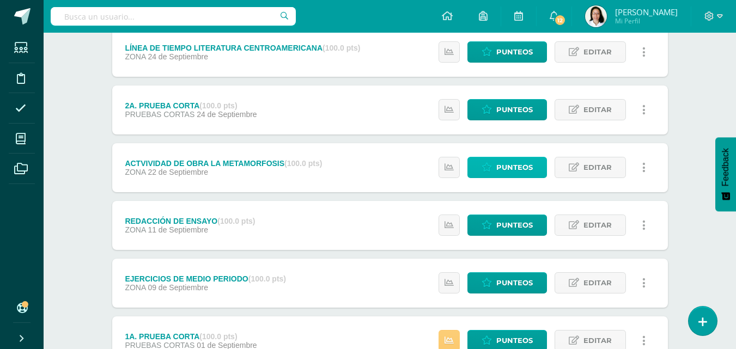
click at [507, 168] on span "Punteos" at bounding box center [514, 167] width 36 height 20
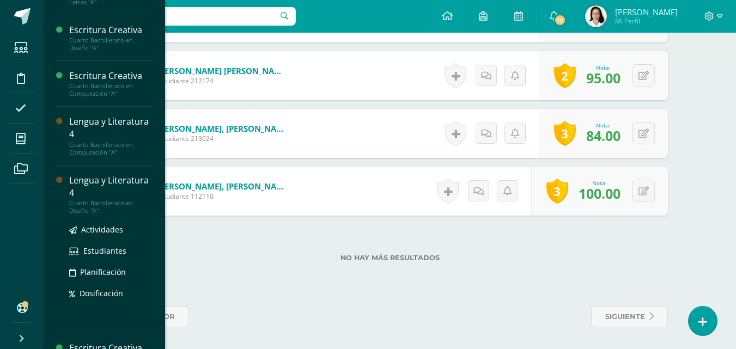
scroll to position [404, 0]
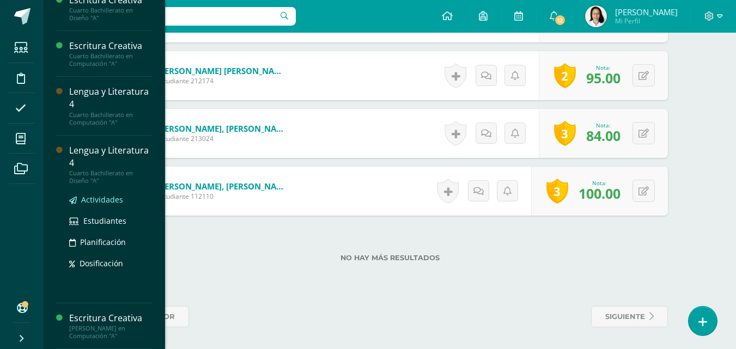
drag, startPoint x: 97, startPoint y: 201, endPoint x: 109, endPoint y: 205, distance: 12.1
click at [98, 201] on span "Actividades" at bounding box center [102, 199] width 42 height 10
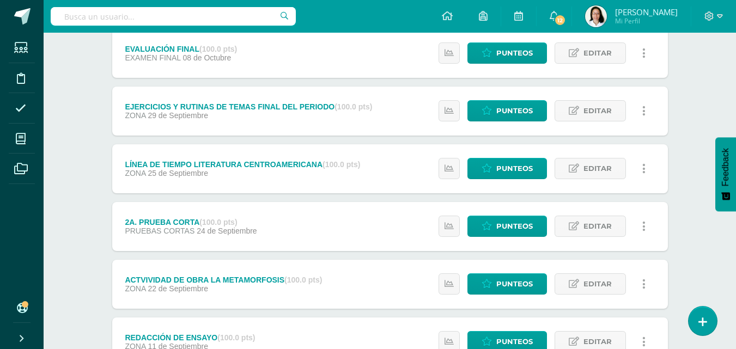
scroll to position [163, 0]
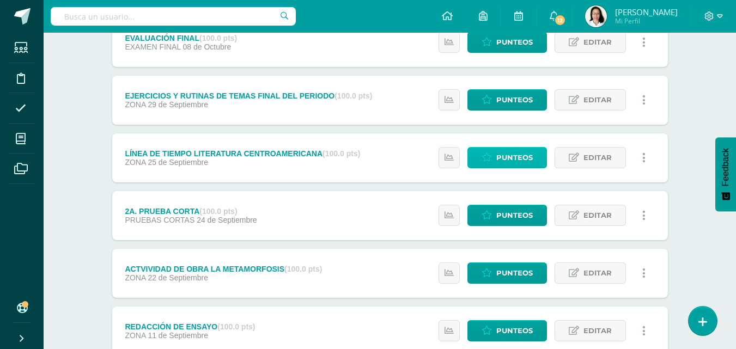
click at [523, 161] on span "Punteos" at bounding box center [514, 158] width 36 height 20
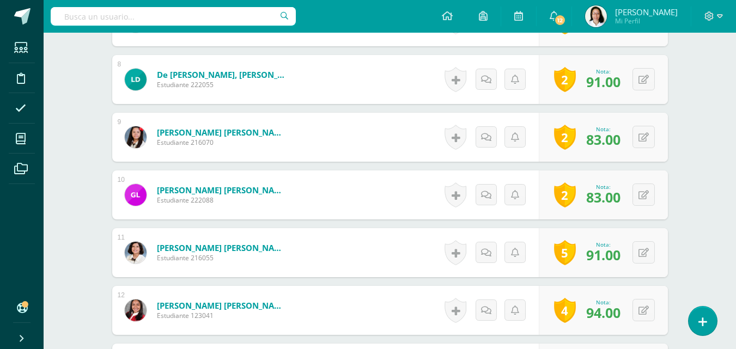
scroll to position [728, 0]
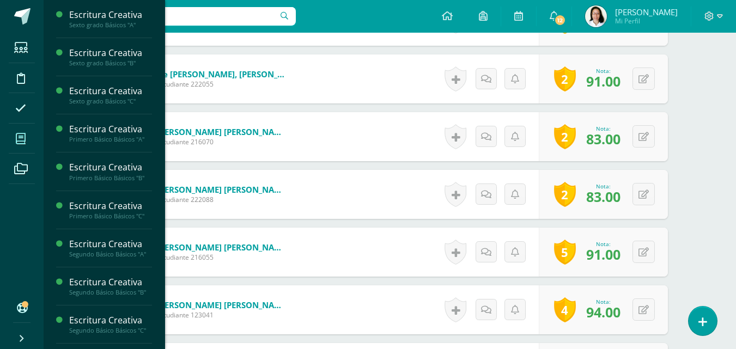
click at [28, 135] on span at bounding box center [21, 138] width 25 height 25
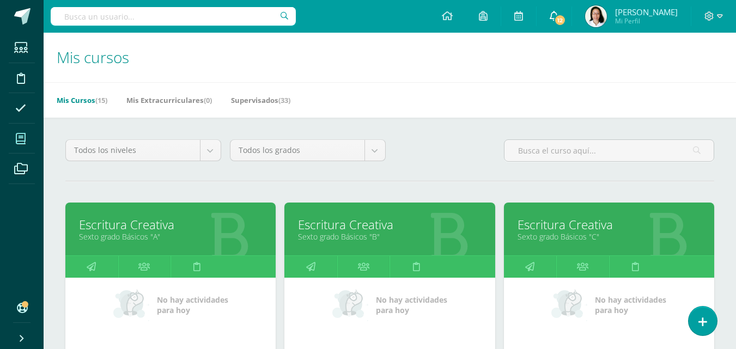
click at [566, 20] on span "12" at bounding box center [560, 20] width 12 height 12
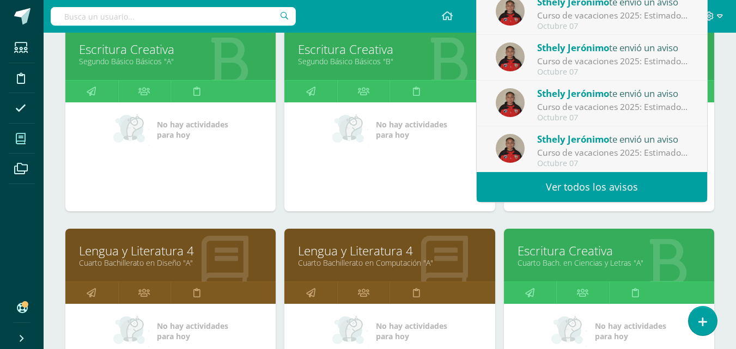
scroll to position [653, 0]
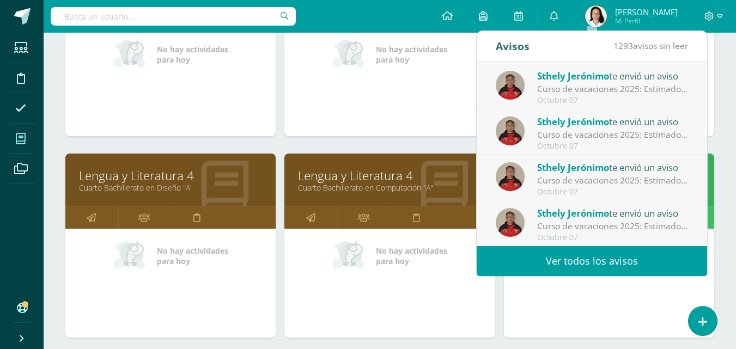
click at [560, 269] on link "Ver todos los avisos" at bounding box center [591, 261] width 230 height 30
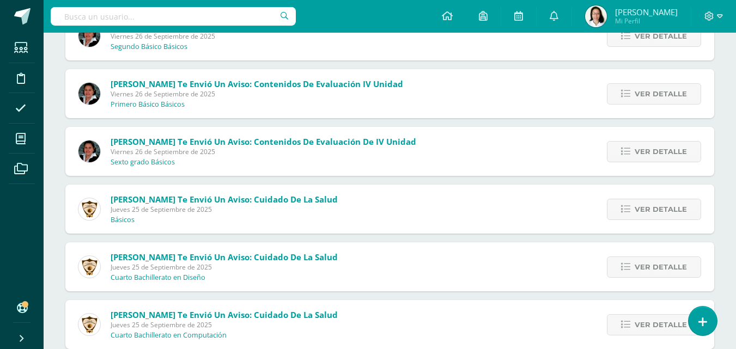
scroll to position [1582, 0]
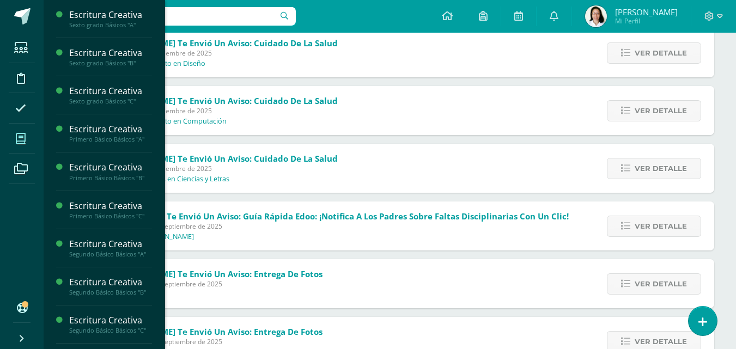
click at [30, 148] on span at bounding box center [21, 138] width 25 height 25
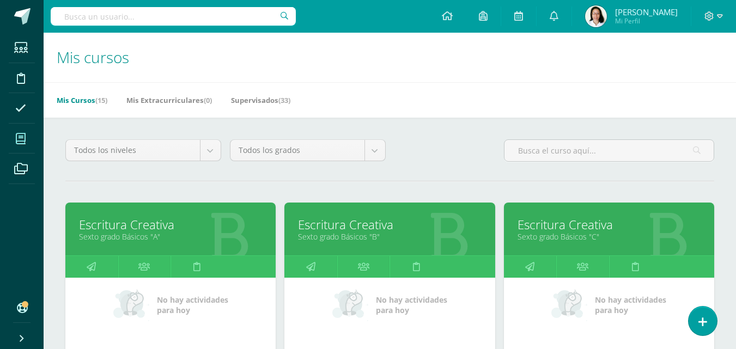
click at [19, 139] on icon at bounding box center [21, 138] width 10 height 11
